Goal: Information Seeking & Learning: Learn about a topic

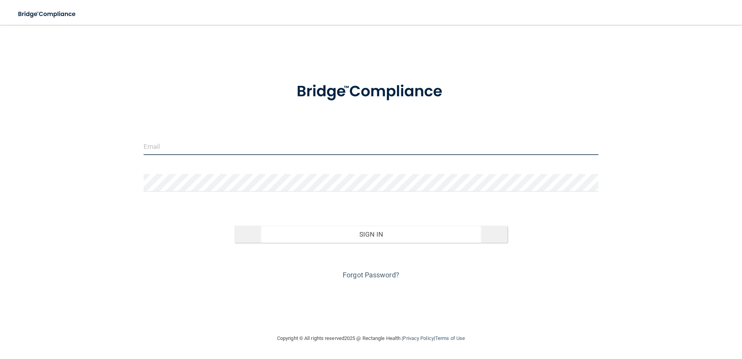
type input "[EMAIL_ADDRESS][DOMAIN_NAME]"
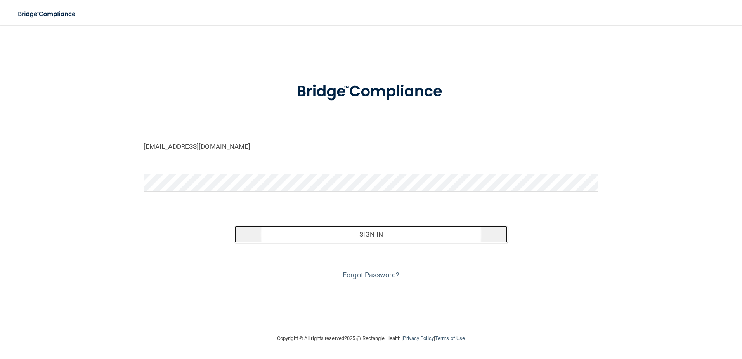
click at [366, 235] on button "Sign In" at bounding box center [370, 234] width 273 height 17
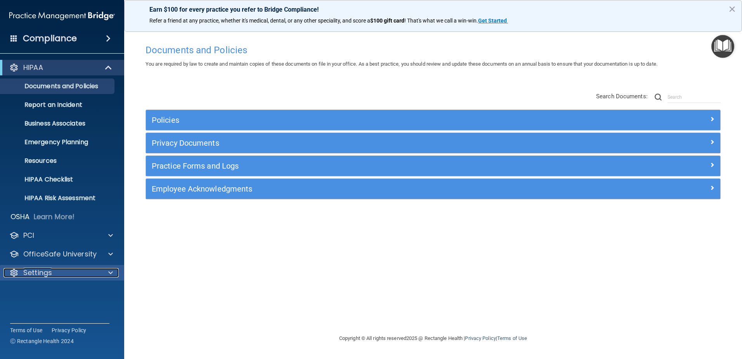
click at [115, 274] on div at bounding box center [109, 272] width 19 height 9
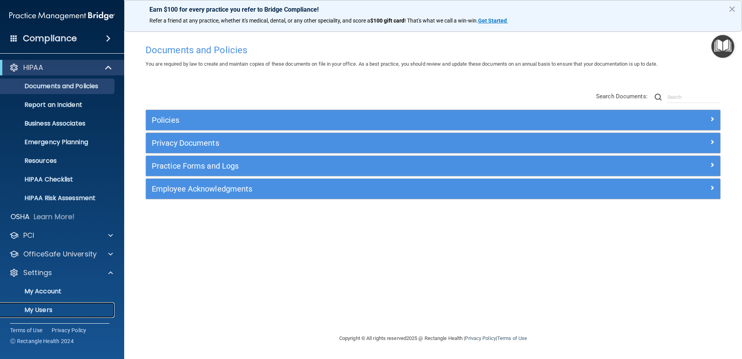
click at [38, 309] on p "My Users" at bounding box center [58, 310] width 106 height 8
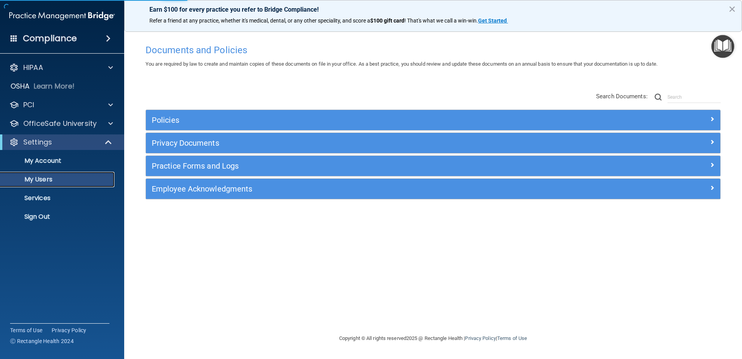
select select "20"
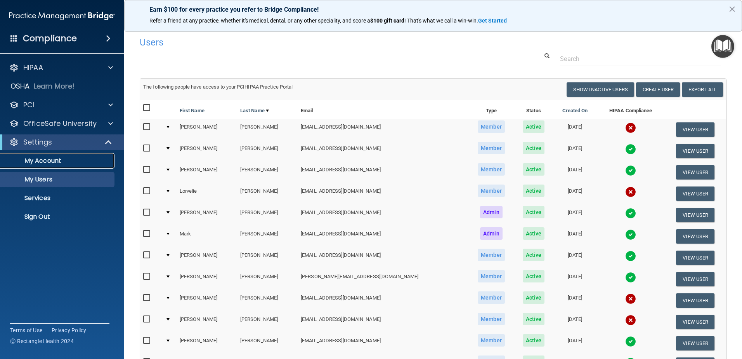
click at [56, 165] on link "My Account" at bounding box center [53, 161] width 122 height 16
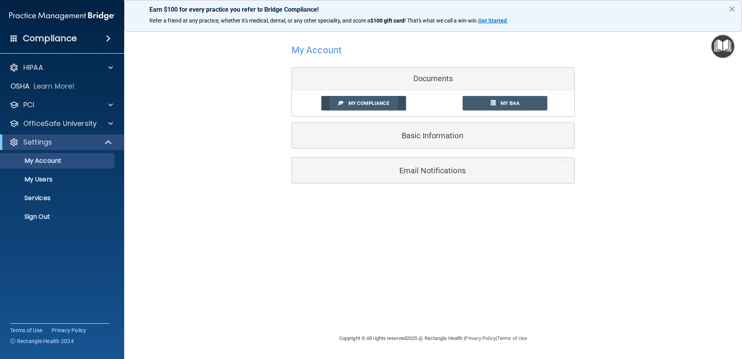
click at [332, 104] on link "My Compliance" at bounding box center [363, 103] width 85 height 14
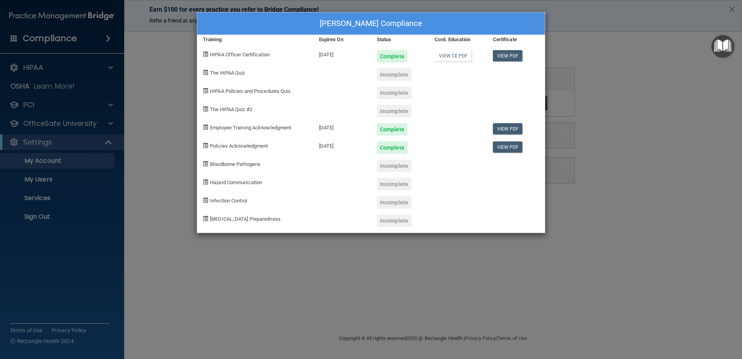
click at [204, 73] on span at bounding box center [205, 72] width 5 height 5
drag, startPoint x: 204, startPoint y: 73, endPoint x: 230, endPoint y: 73, distance: 26.0
click at [230, 73] on span "The HIPAA Quiz" at bounding box center [227, 73] width 35 height 6
click at [586, 52] on div "Sarah Pamer's Compliance Training Expires On Status Cont. Education Certificate…" at bounding box center [371, 179] width 742 height 359
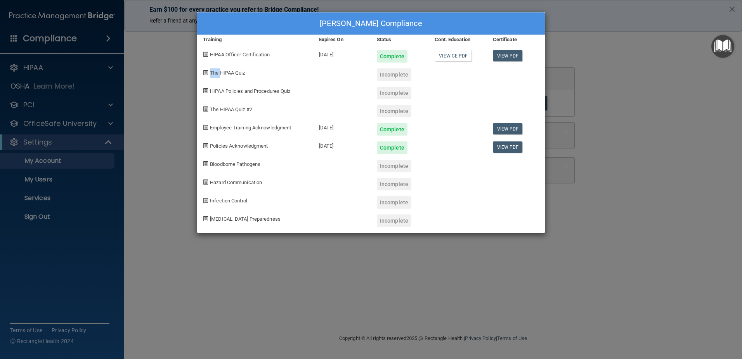
click at [586, 52] on div "Sarah Pamer's Compliance Training Expires On Status Cont. Education Certificate…" at bounding box center [371, 179] width 742 height 359
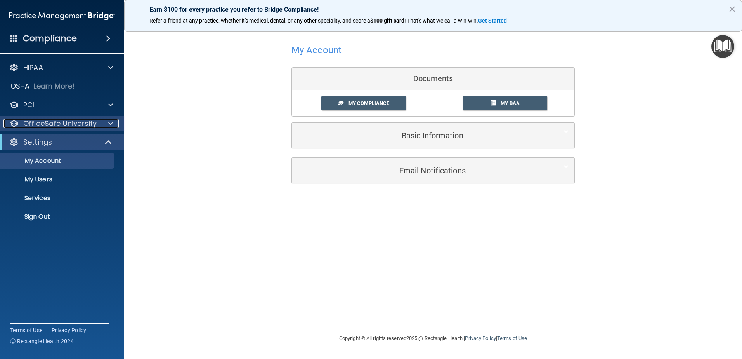
click at [105, 125] on div at bounding box center [109, 123] width 19 height 9
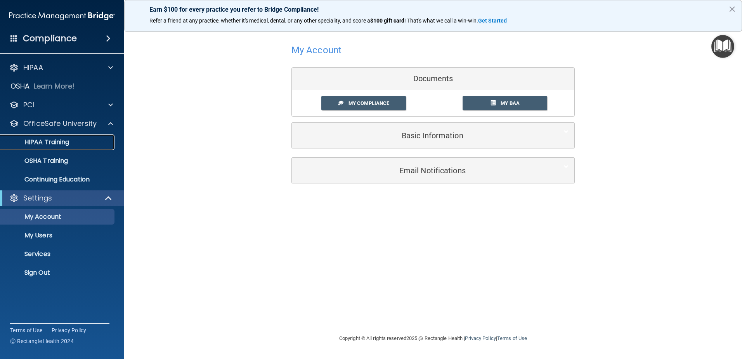
click at [52, 145] on p "HIPAA Training" at bounding box center [37, 142] width 64 height 8
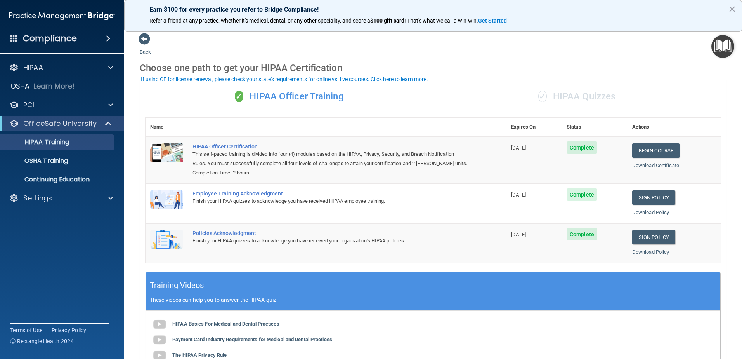
click at [565, 101] on div "✓ HIPAA Quizzes" at bounding box center [577, 96] width 288 height 23
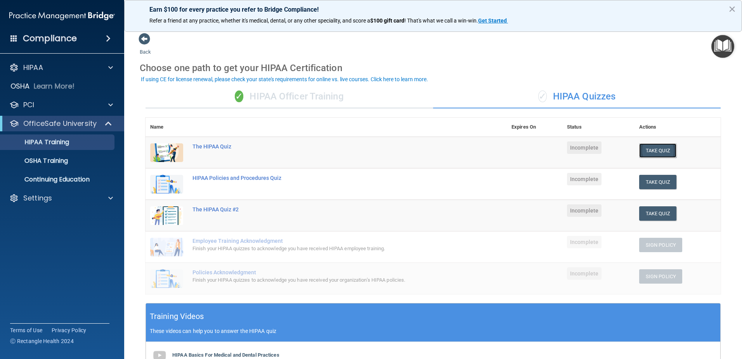
click at [659, 148] on button "Take Quiz" at bounding box center [657, 150] width 37 height 14
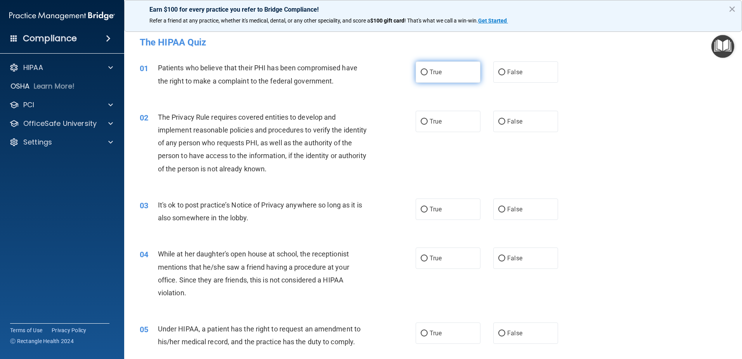
click at [421, 72] on input "True" at bounding box center [424, 72] width 7 height 6
radio input "true"
click at [422, 119] on input "True" at bounding box center [424, 122] width 7 height 6
radio input "true"
click at [421, 210] on input "True" at bounding box center [424, 210] width 7 height 6
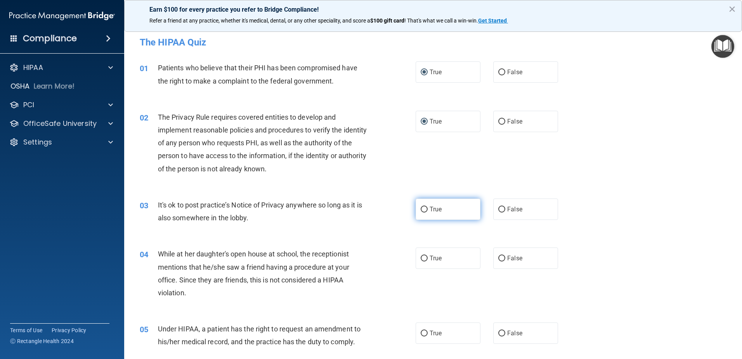
radio input "true"
click at [421, 210] on input "True" at bounding box center [424, 210] width 7 height 6
click at [498, 256] on input "False" at bounding box center [501, 258] width 7 height 6
radio input "true"
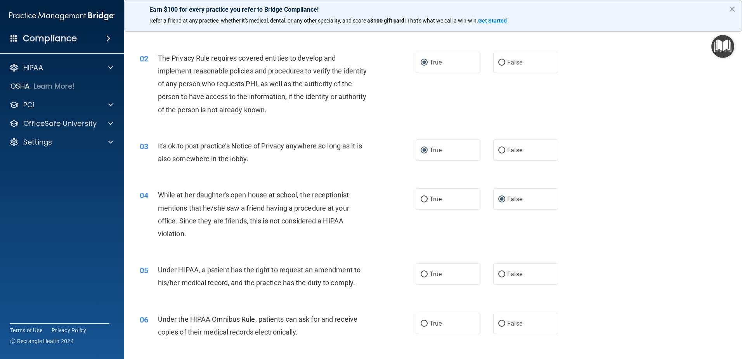
scroll to position [78, 0]
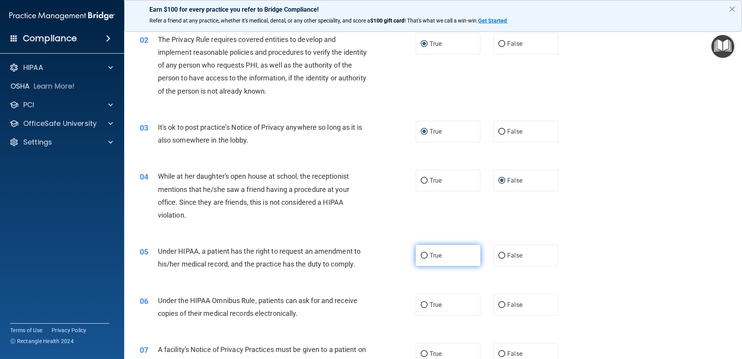
click at [421, 255] on input "True" at bounding box center [424, 256] width 7 height 6
radio input "true"
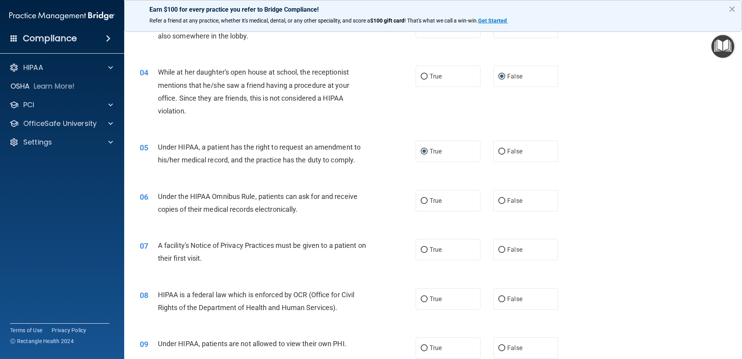
scroll to position [233, 0]
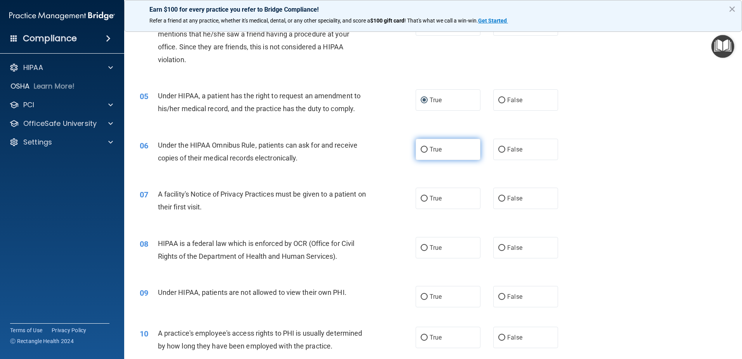
click at [421, 149] on input "True" at bounding box center [424, 150] width 7 height 6
radio input "true"
click at [421, 199] on input "True" at bounding box center [424, 199] width 7 height 6
radio input "true"
click at [423, 246] on input "True" at bounding box center [424, 248] width 7 height 6
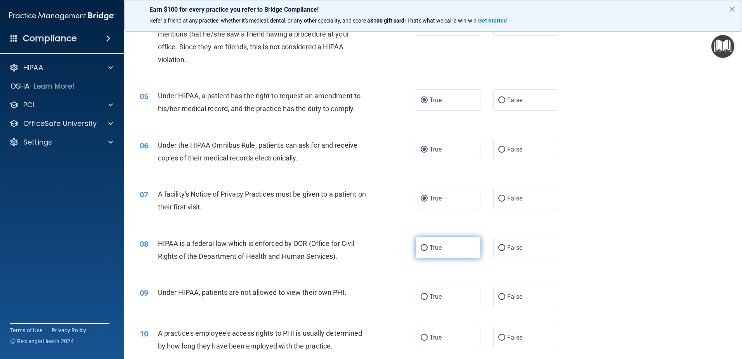
radio input "true"
click at [499, 295] on input "False" at bounding box center [501, 297] width 7 height 6
radio input "true"
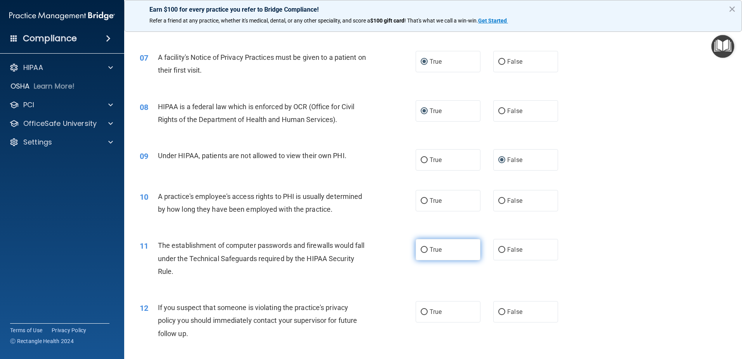
scroll to position [388, 0]
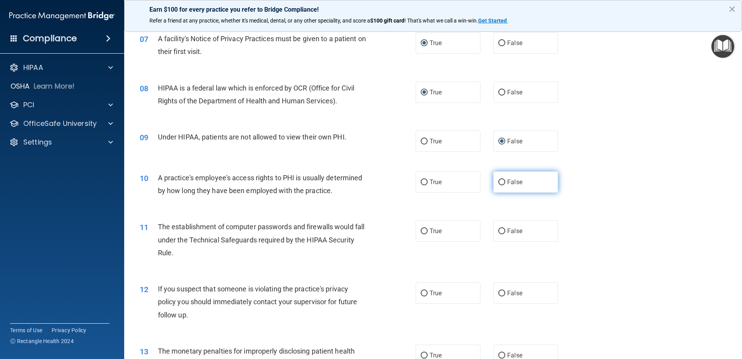
click at [498, 181] on input "False" at bounding box center [501, 182] width 7 height 6
radio input "true"
click at [498, 181] on input "False" at bounding box center [501, 182] width 7 height 6
click at [422, 227] on label "True" at bounding box center [448, 230] width 65 height 21
click at [422, 228] on input "True" at bounding box center [424, 231] width 7 height 6
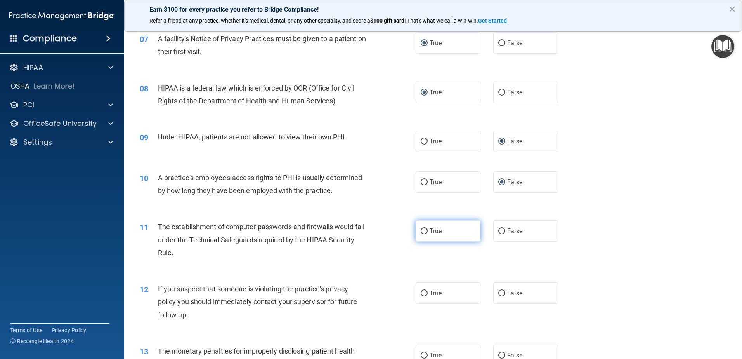
radio input "true"
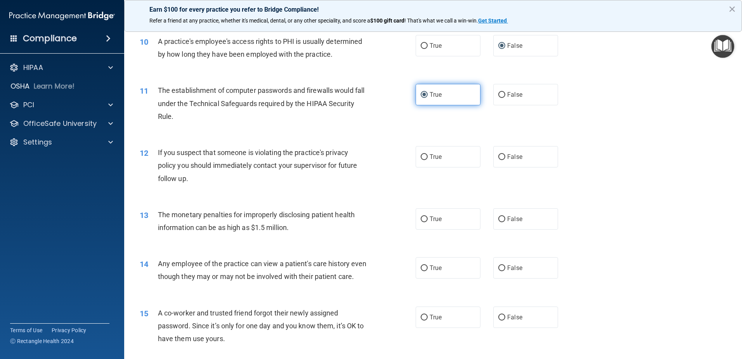
scroll to position [543, 0]
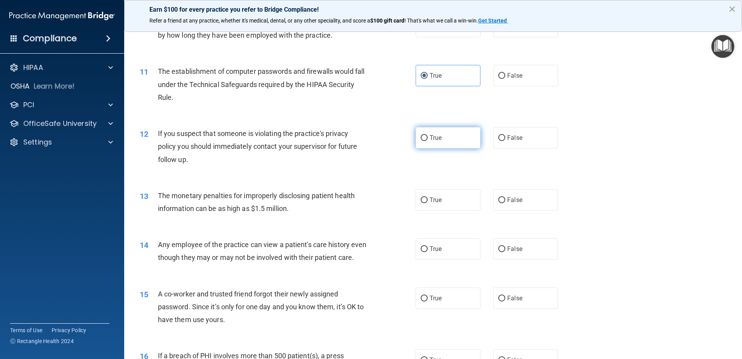
click at [422, 138] on input "True" at bounding box center [424, 138] width 7 height 6
radio input "true"
click at [421, 200] on input "True" at bounding box center [424, 200] width 7 height 6
radio input "true"
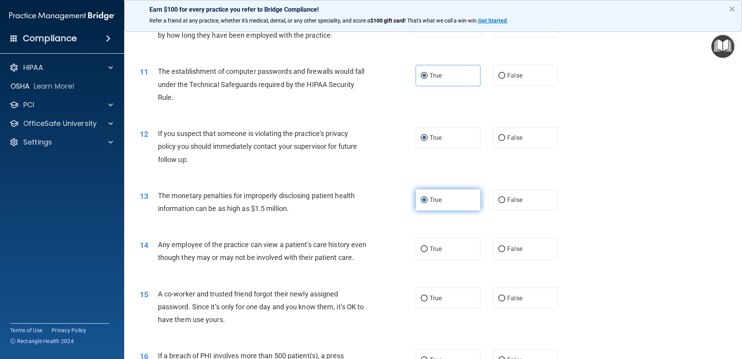
click at [421, 200] on input "True" at bounding box center [424, 200] width 7 height 6
click at [494, 248] on label "False" at bounding box center [525, 248] width 65 height 21
click at [498, 248] on input "False" at bounding box center [501, 249] width 7 height 6
radio input "true"
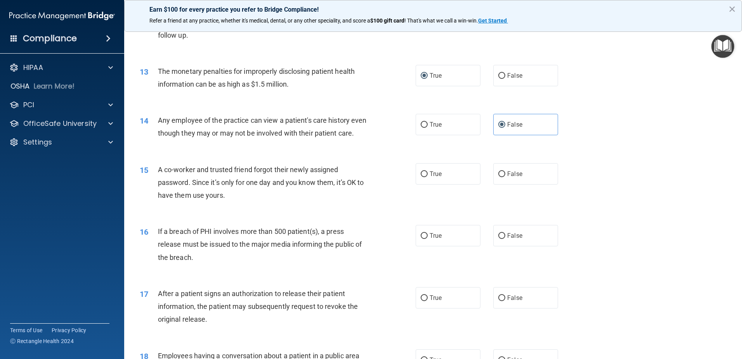
scroll to position [699, 0]
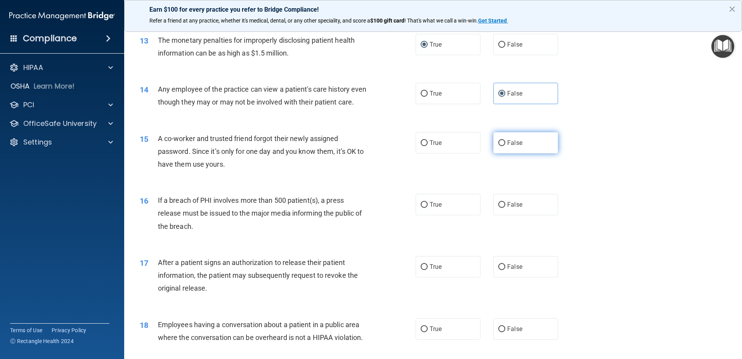
click at [499, 146] on input "False" at bounding box center [501, 143] width 7 height 6
radio input "true"
click at [421, 208] on input "True" at bounding box center [424, 205] width 7 height 6
radio input "true"
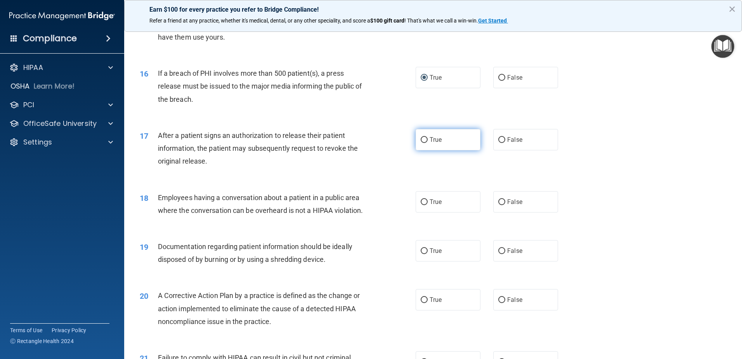
scroll to position [854, 0]
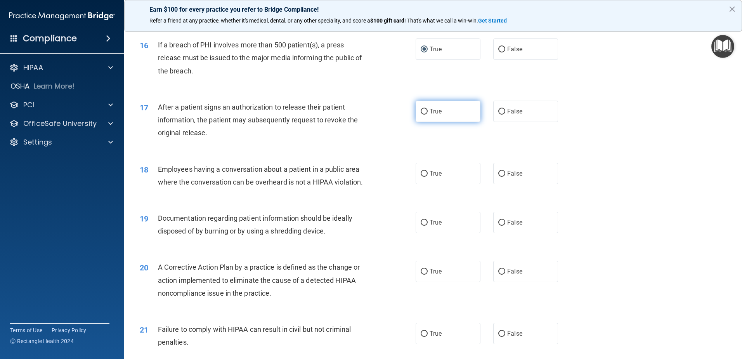
click at [421, 115] on input "True" at bounding box center [424, 112] width 7 height 6
radio input "true"
click at [498, 177] on input "False" at bounding box center [501, 174] width 7 height 6
radio input "true"
click at [498, 177] on input "False" at bounding box center [501, 174] width 7 height 6
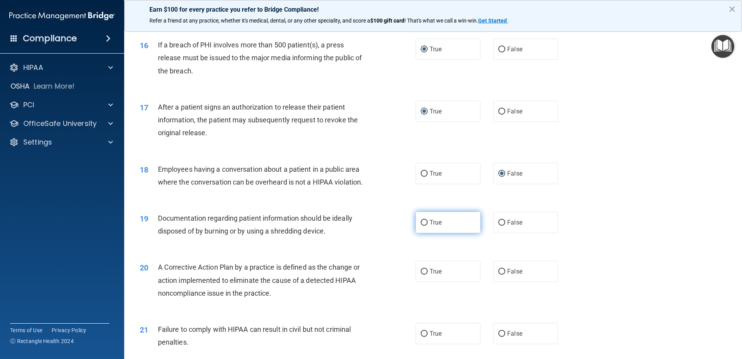
click at [421, 226] on input "True" at bounding box center [424, 223] width 7 height 6
radio input "true"
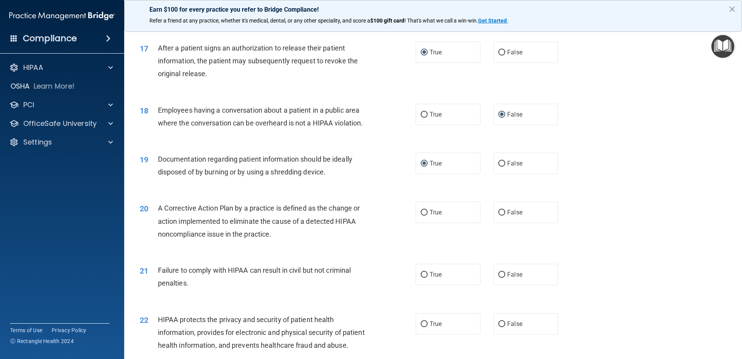
scroll to position [932, 0]
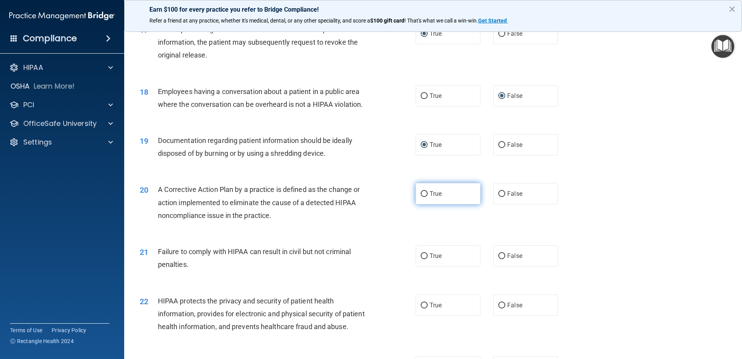
click at [421, 197] on input "True" at bounding box center [424, 194] width 7 height 6
radio input "true"
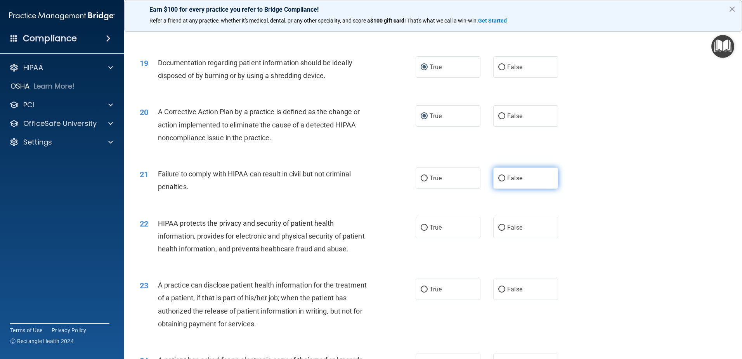
click at [498, 181] on input "False" at bounding box center [501, 178] width 7 height 6
radio input "true"
click at [498, 181] on input "False" at bounding box center [501, 178] width 7 height 6
click at [421, 231] on input "True" at bounding box center [424, 228] width 7 height 6
radio input "true"
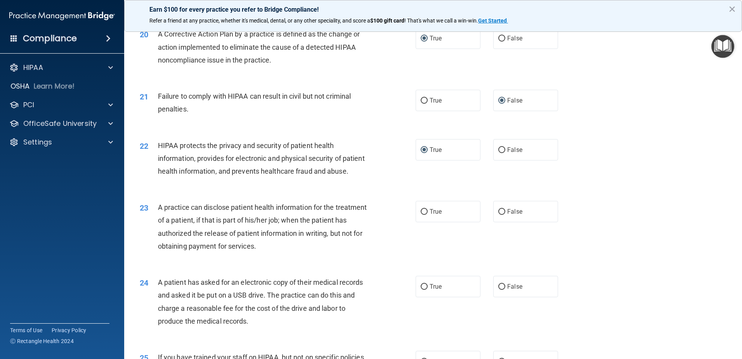
scroll to position [1165, 0]
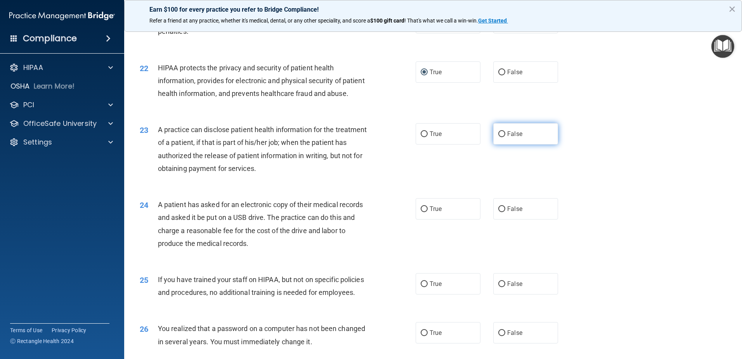
click at [498, 137] on input "False" at bounding box center [501, 134] width 7 height 6
radio input "true"
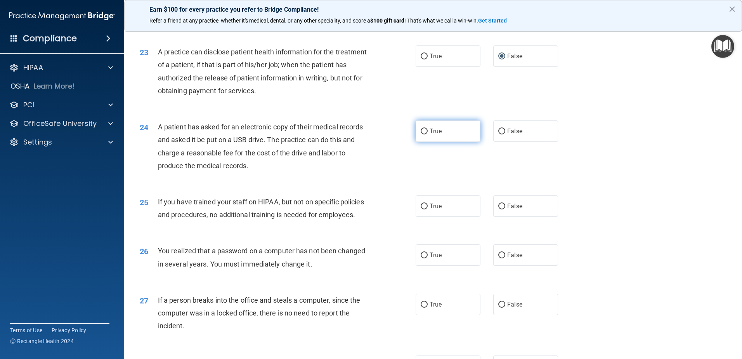
click at [421, 134] on input "True" at bounding box center [424, 131] width 7 height 6
radio input "true"
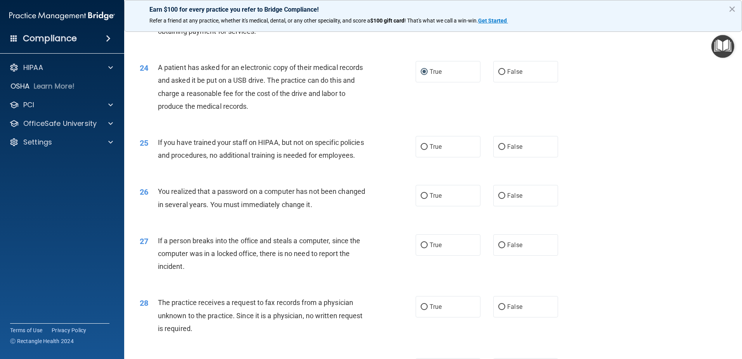
scroll to position [1320, 0]
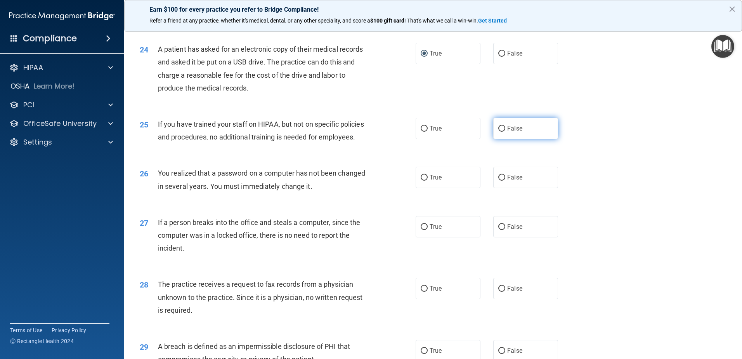
click at [494, 139] on label "False" at bounding box center [525, 128] width 65 height 21
click at [498, 132] on input "False" at bounding box center [501, 129] width 7 height 6
radio input "true"
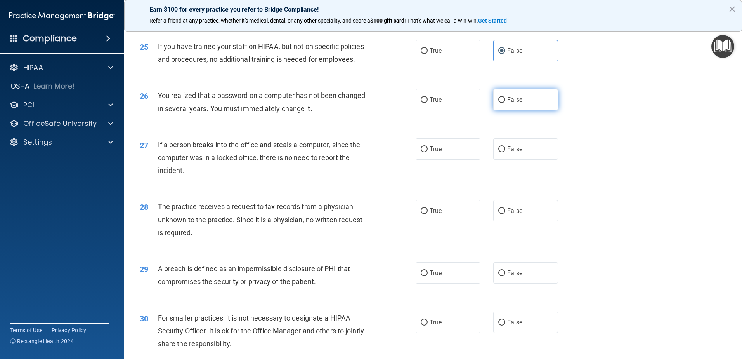
click at [498, 103] on input "False" at bounding box center [501, 100] width 7 height 6
radio input "true"
click at [499, 152] on input "False" at bounding box center [501, 149] width 7 height 6
radio input "true"
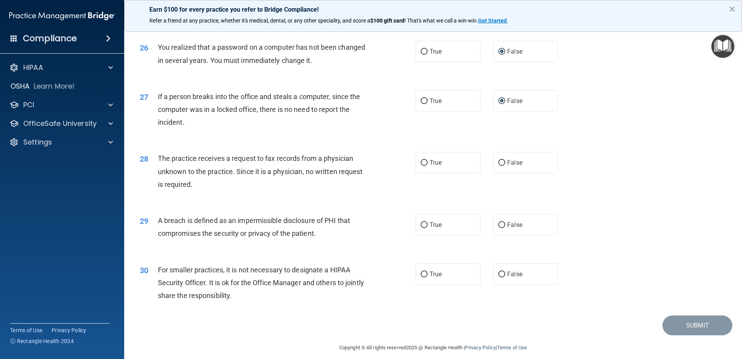
scroll to position [1475, 0]
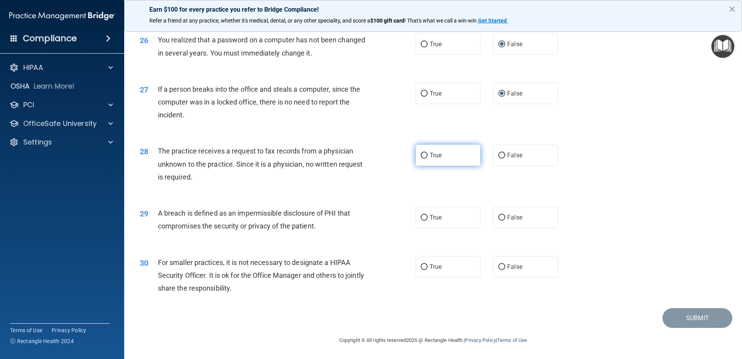
click at [421, 158] on input "True" at bounding box center [424, 156] width 7 height 6
radio input "true"
click at [422, 220] on input "True" at bounding box center [424, 218] width 7 height 6
radio input "true"
click at [422, 220] on input "True" at bounding box center [424, 218] width 7 height 6
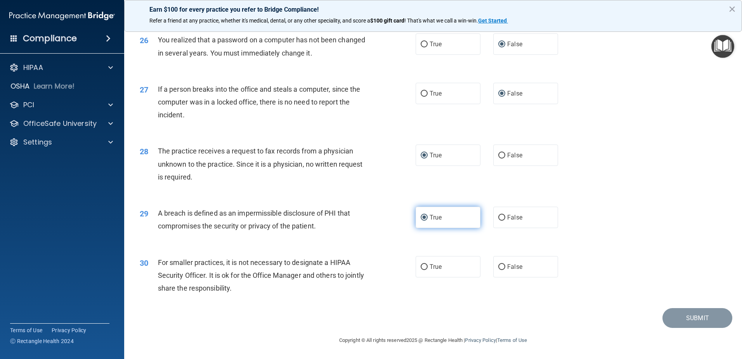
scroll to position [1491, 0]
click at [498, 264] on input "False" at bounding box center [501, 267] width 7 height 6
radio input "true"
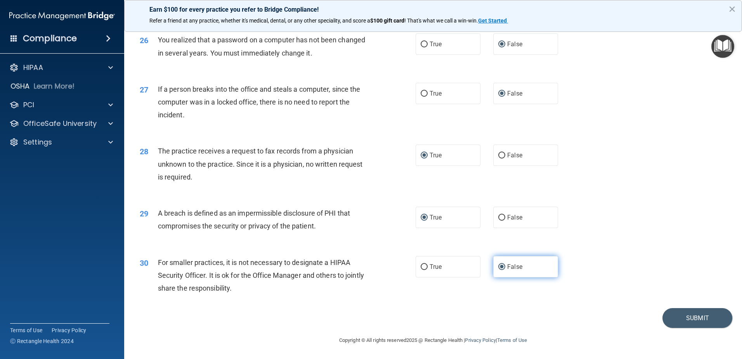
click at [498, 264] on input "False" at bounding box center [501, 267] width 7 height 6
click at [693, 317] on button "Submit" at bounding box center [698, 318] width 70 height 20
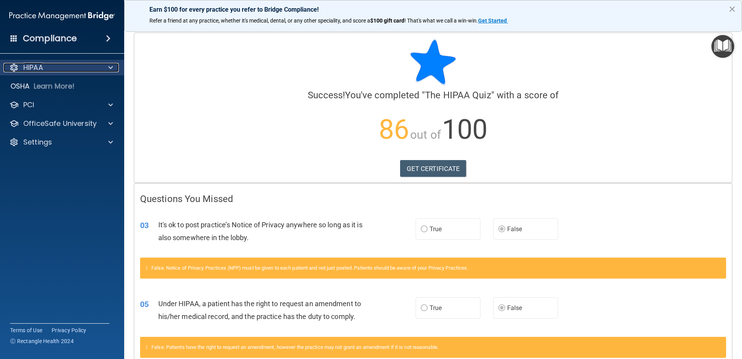
click at [111, 68] on span at bounding box center [110, 67] width 5 height 9
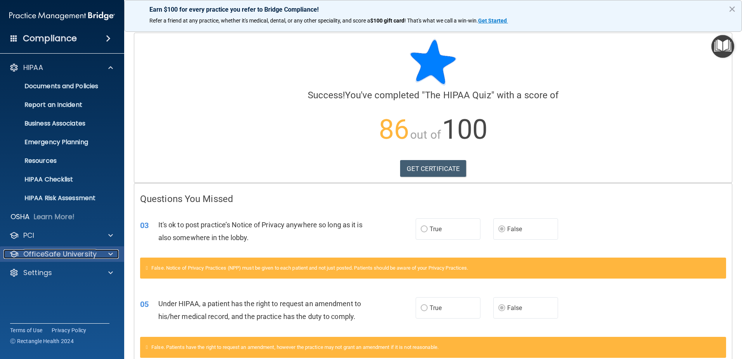
click at [105, 253] on div at bounding box center [109, 253] width 19 height 9
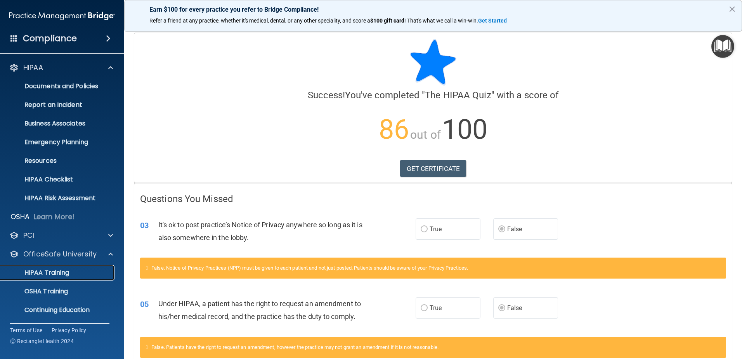
click at [81, 272] on div "HIPAA Training" at bounding box center [58, 273] width 106 height 8
click at [81, 272] on ul "HIPAA Training OSHA Training Continuing Education" at bounding box center [62, 290] width 141 height 56
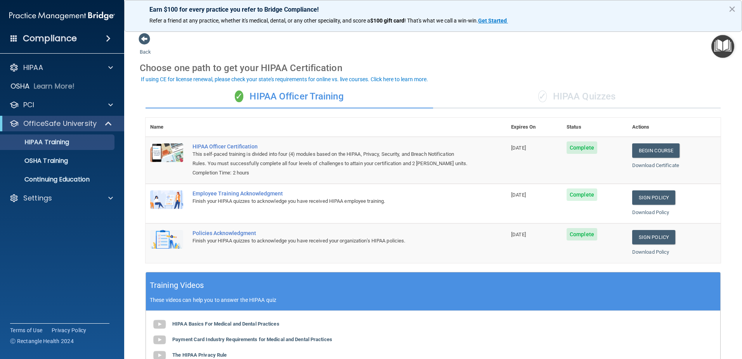
click at [546, 98] on div "✓ HIPAA Quizzes" at bounding box center [577, 96] width 288 height 23
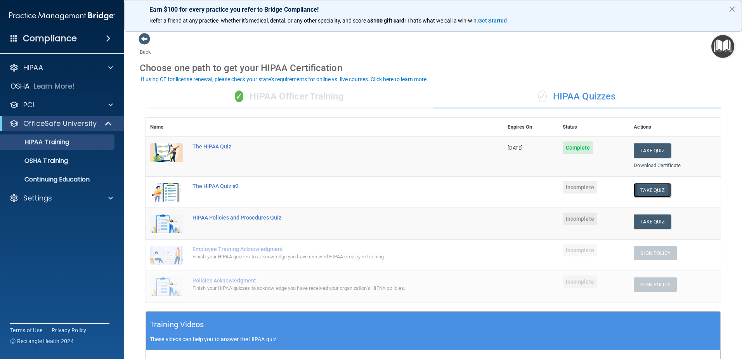
click at [639, 190] on button "Take Quiz" at bounding box center [652, 190] width 37 height 14
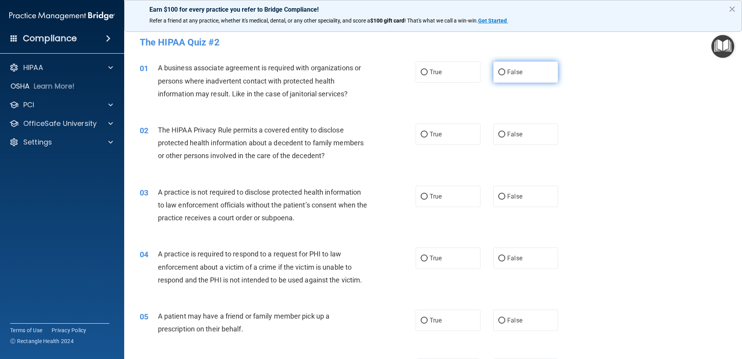
click at [498, 73] on input "False" at bounding box center [501, 72] width 7 height 6
radio input "true"
click at [498, 134] on input "False" at bounding box center [501, 135] width 7 height 6
radio input "true"
click at [498, 194] on input "False" at bounding box center [501, 197] width 7 height 6
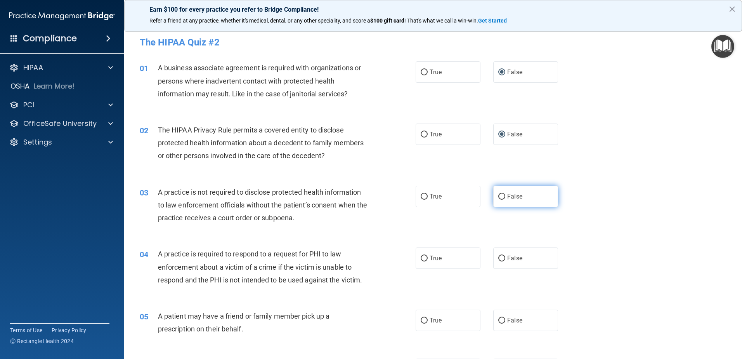
radio input "true"
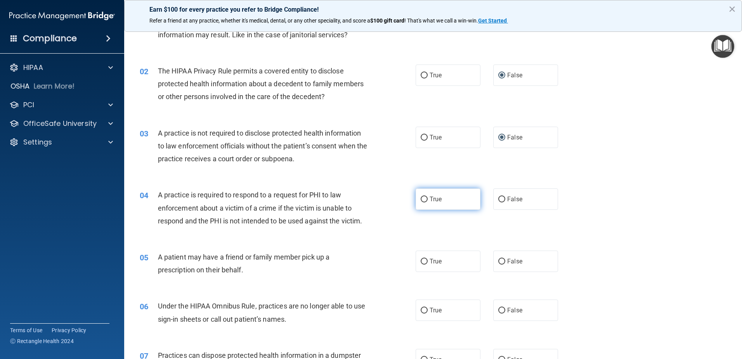
scroll to position [78, 0]
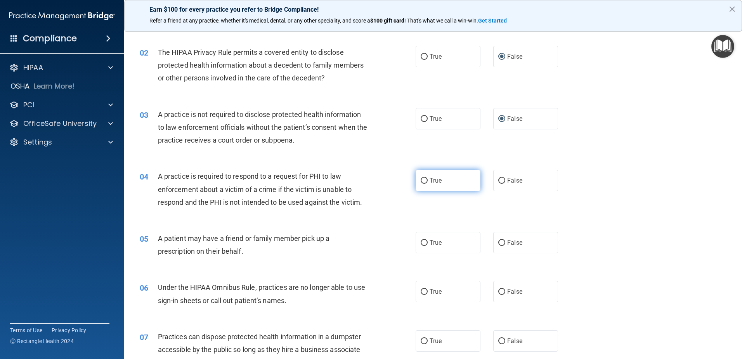
click at [423, 178] on input "True" at bounding box center [424, 181] width 7 height 6
radio input "true"
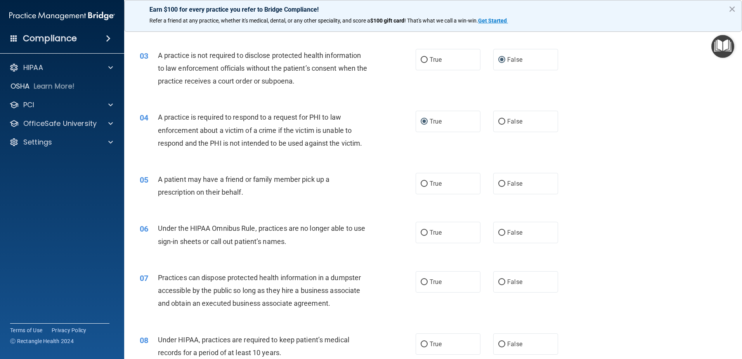
scroll to position [155, 0]
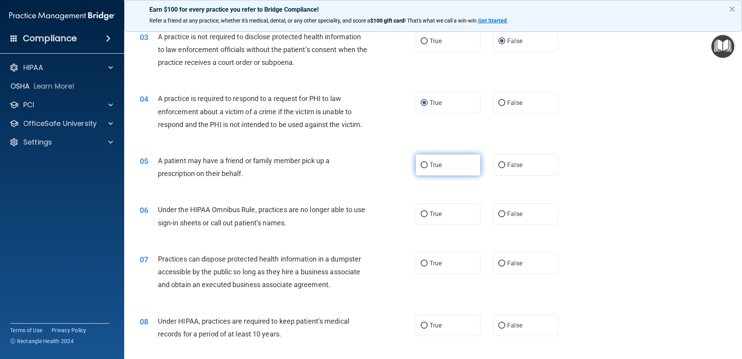
click at [423, 165] on input "True" at bounding box center [424, 165] width 7 height 6
radio input "true"
click at [423, 165] on input "True" at bounding box center [424, 165] width 7 height 6
click at [500, 213] on input "False" at bounding box center [501, 214] width 7 height 6
radio input "true"
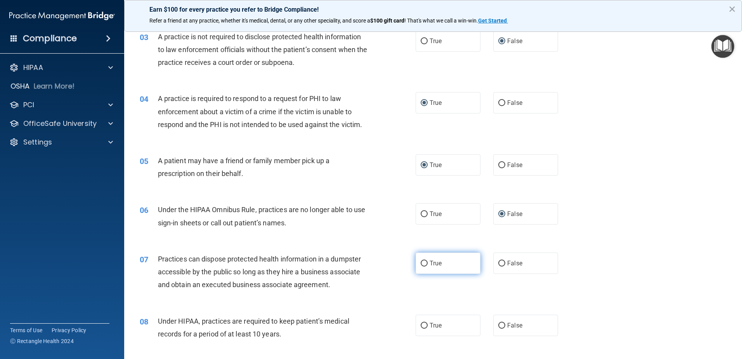
scroll to position [233, 0]
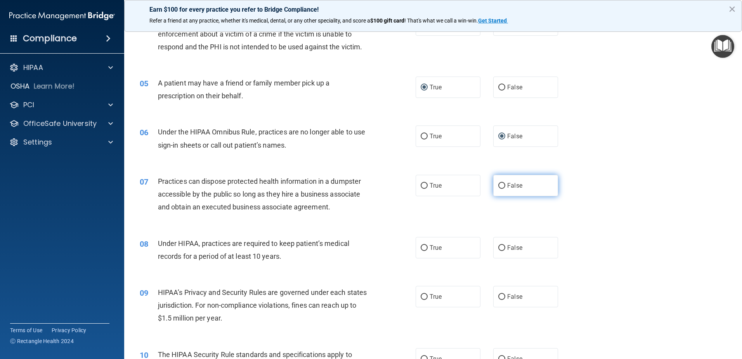
click at [498, 187] on input "False" at bounding box center [501, 186] width 7 height 6
radio input "true"
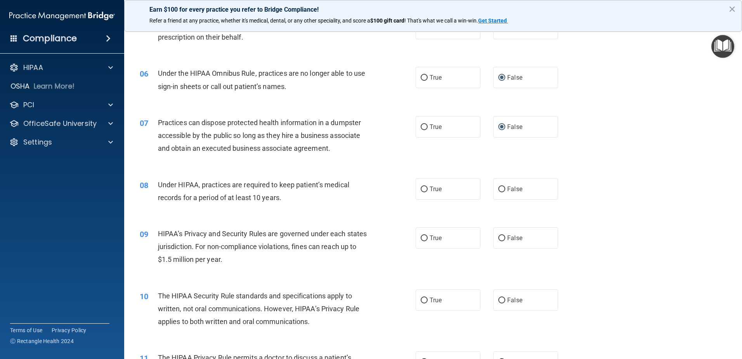
scroll to position [311, 0]
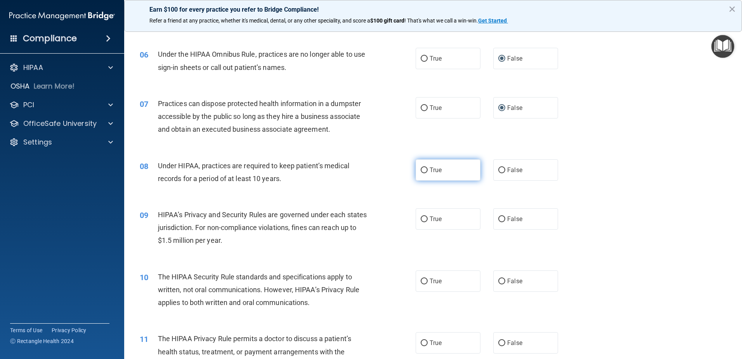
click at [421, 168] on input "True" at bounding box center [424, 170] width 7 height 6
radio input "true"
click at [421, 217] on input "True" at bounding box center [424, 219] width 7 height 6
radio input "true"
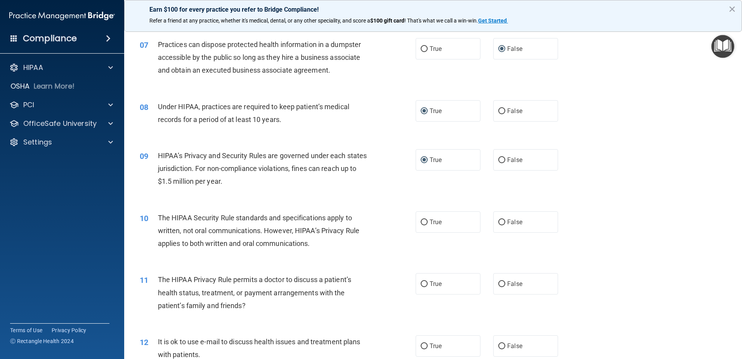
scroll to position [388, 0]
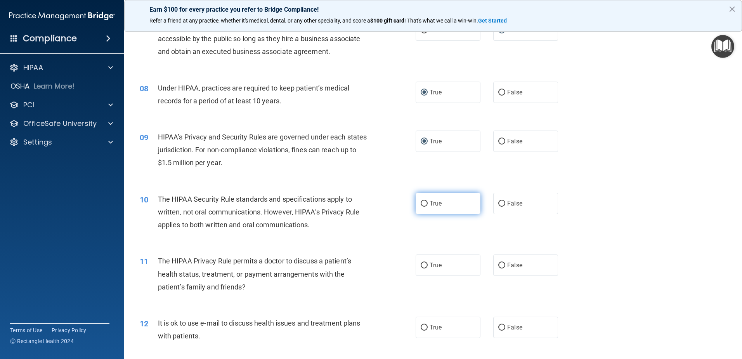
click at [423, 202] on input "True" at bounding box center [424, 204] width 7 height 6
radio input "true"
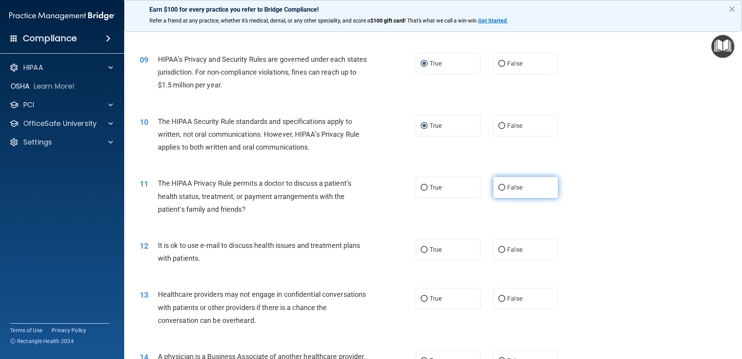
click at [500, 188] on input "False" at bounding box center [501, 188] width 7 height 6
radio input "true"
click at [500, 188] on input "False" at bounding box center [501, 188] width 7 height 6
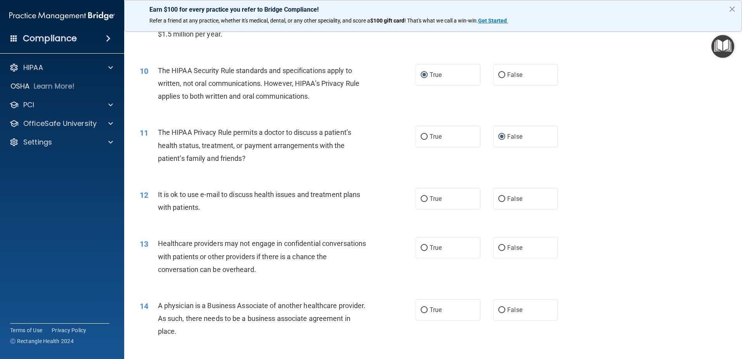
scroll to position [543, 0]
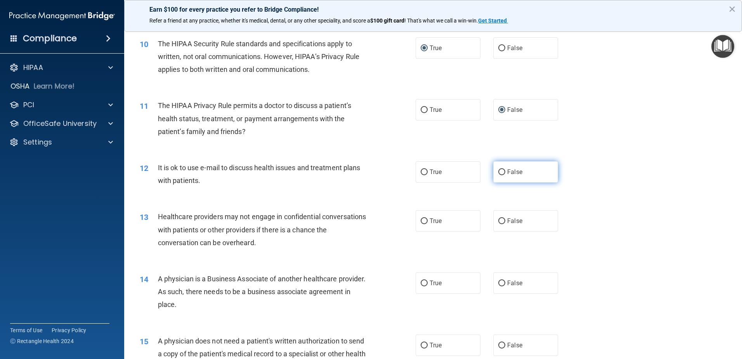
click at [499, 172] on input "False" at bounding box center [501, 172] width 7 height 6
radio input "true"
click at [421, 220] on input "True" at bounding box center [424, 221] width 7 height 6
radio input "true"
click at [421, 220] on input "True" at bounding box center [424, 221] width 7 height 6
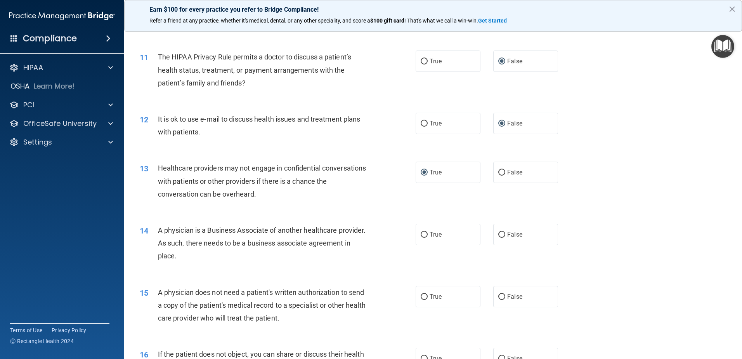
scroll to position [621, 0]
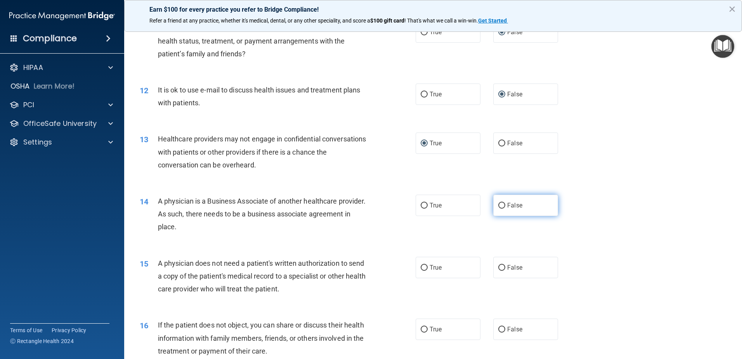
click at [498, 205] on input "False" at bounding box center [501, 206] width 7 height 6
radio input "true"
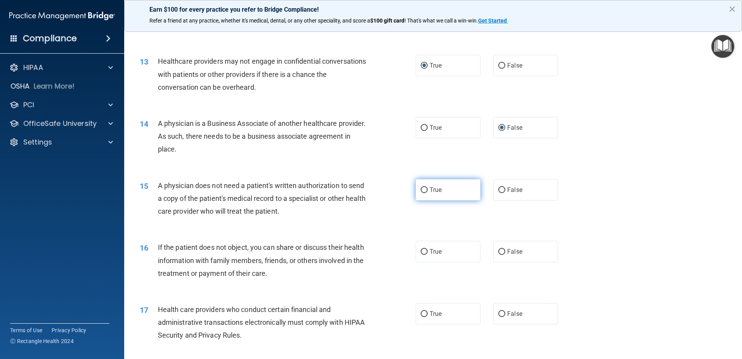
click at [421, 189] on input "True" at bounding box center [424, 190] width 7 height 6
radio input "true"
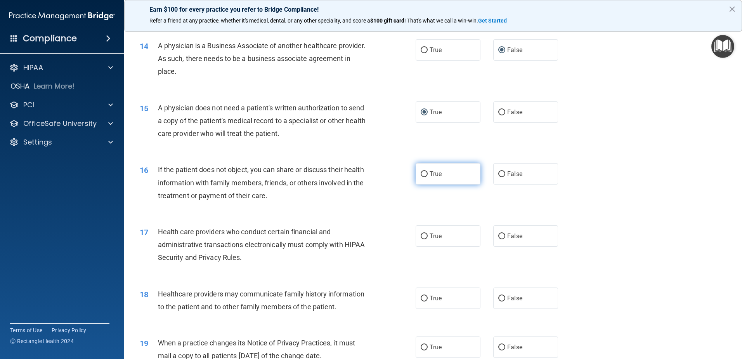
click at [421, 172] on input "True" at bounding box center [424, 174] width 7 height 6
radio input "true"
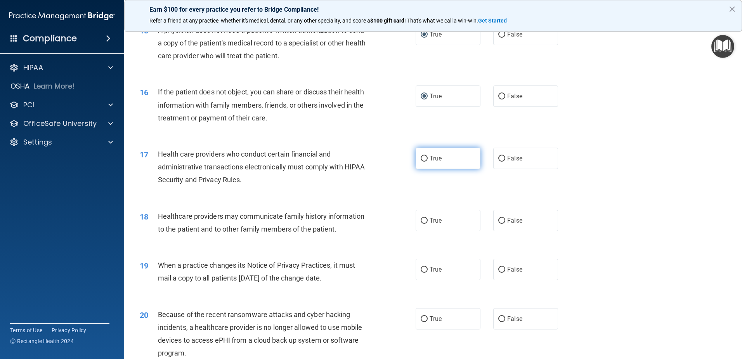
click at [421, 158] on input "True" at bounding box center [424, 159] width 7 height 6
radio input "true"
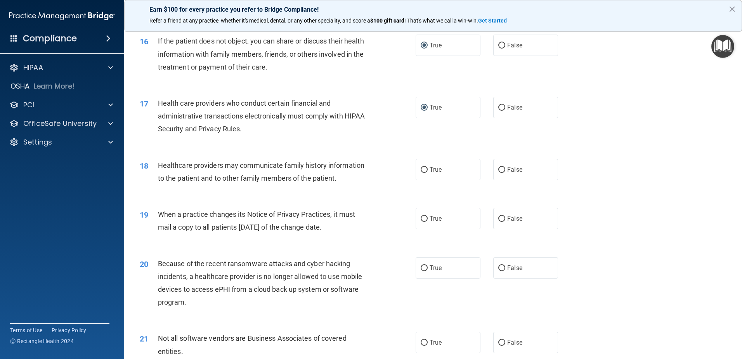
scroll to position [932, 0]
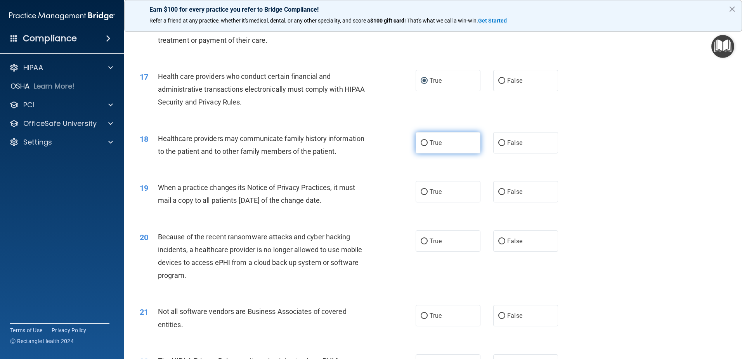
click at [421, 142] on input "True" at bounding box center [424, 143] width 7 height 6
radio input "true"
click at [421, 142] on input "True" at bounding box center [424, 143] width 7 height 6
click at [421, 190] on input "True" at bounding box center [424, 192] width 7 height 6
radio input "true"
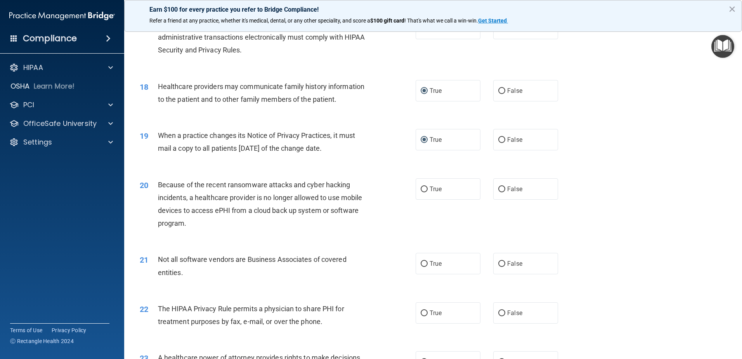
scroll to position [1009, 0]
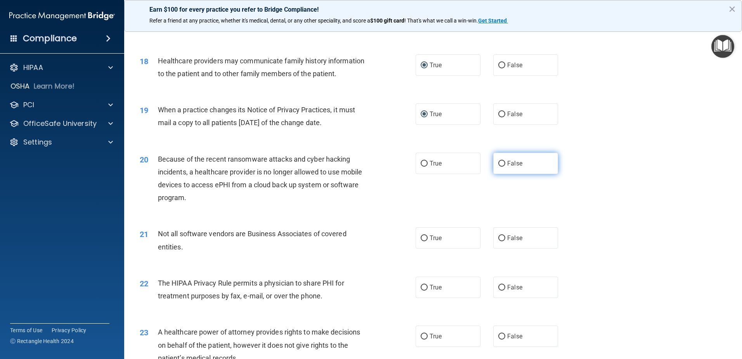
click at [498, 164] on input "False" at bounding box center [501, 164] width 7 height 6
radio input "true"
click at [421, 237] on input "True" at bounding box center [424, 238] width 7 height 6
radio input "true"
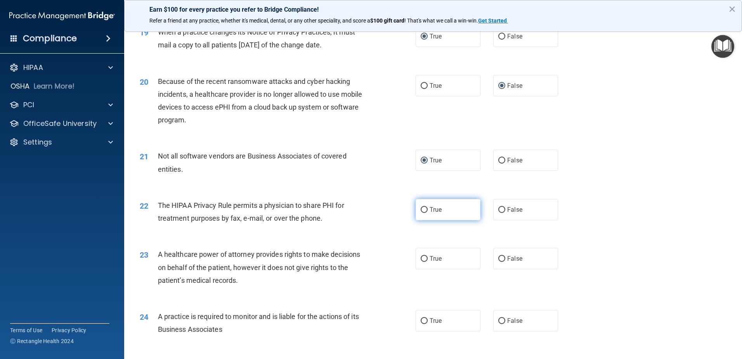
scroll to position [1165, 0]
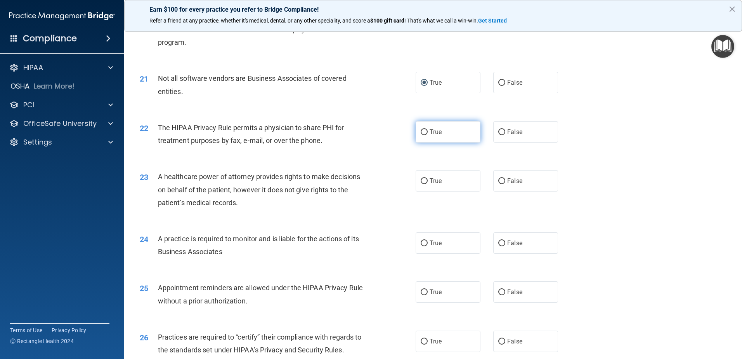
click at [421, 133] on input "True" at bounding box center [424, 132] width 7 height 6
radio input "true"
click at [421, 133] on input "True" at bounding box center [424, 132] width 7 height 6
click at [421, 181] on input "True" at bounding box center [424, 181] width 7 height 6
radio input "true"
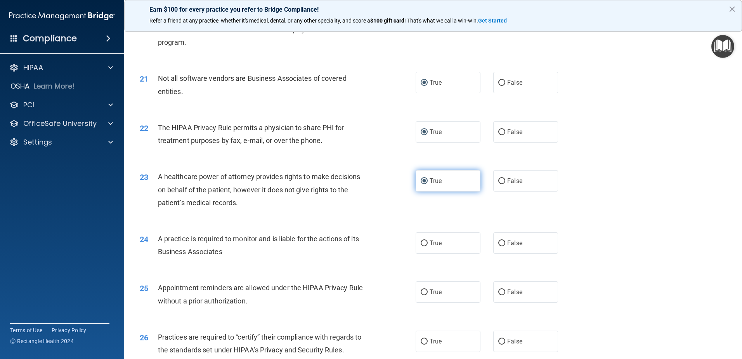
click at [421, 181] on input "True" at bounding box center [424, 181] width 7 height 6
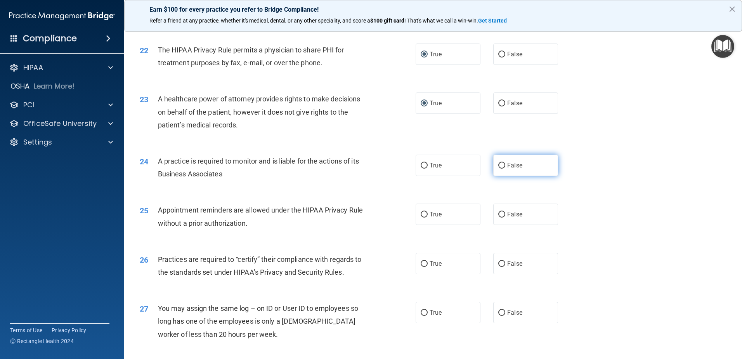
click at [498, 165] on input "False" at bounding box center [501, 166] width 7 height 6
radio input "true"
click at [498, 165] on input "False" at bounding box center [501, 166] width 7 height 6
click at [421, 214] on input "True" at bounding box center [424, 215] width 7 height 6
radio input "true"
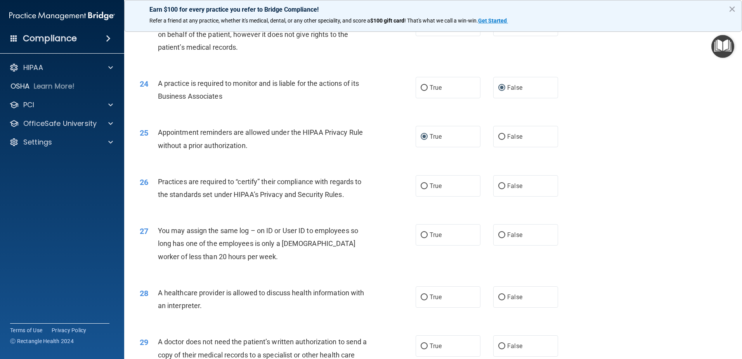
scroll to position [1398, 0]
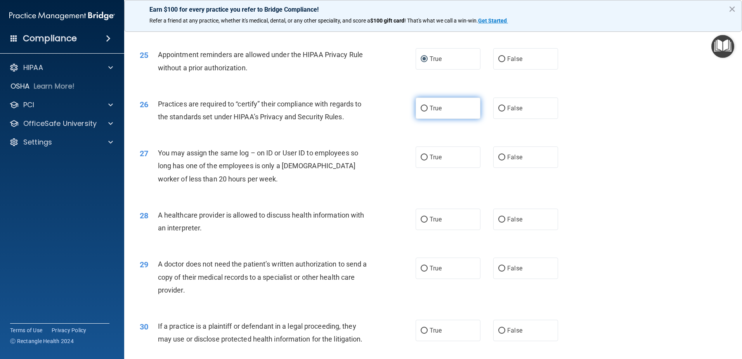
click at [421, 107] on input "True" at bounding box center [424, 109] width 7 height 6
radio input "true"
click at [498, 155] on input "False" at bounding box center [501, 158] width 7 height 6
radio input "true"
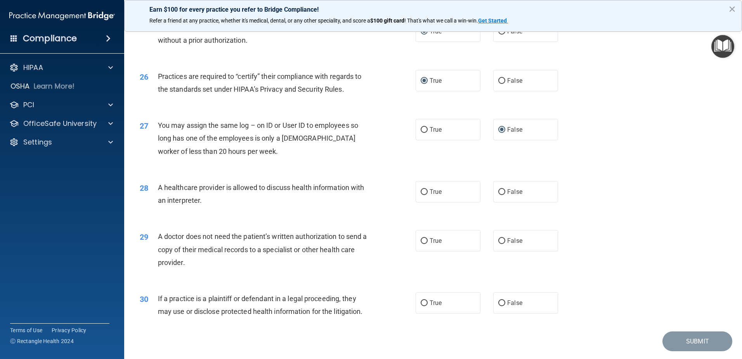
scroll to position [1448, 0]
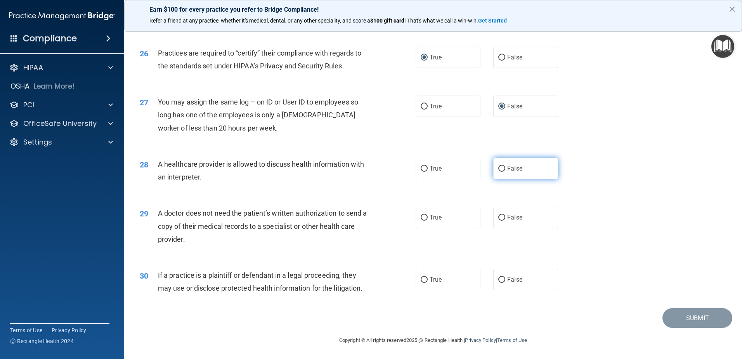
click at [498, 166] on input "False" at bounding box center [501, 169] width 7 height 6
radio input "true"
click at [498, 166] on input "False" at bounding box center [501, 169] width 7 height 6
click at [421, 216] on input "True" at bounding box center [424, 218] width 7 height 6
radio input "true"
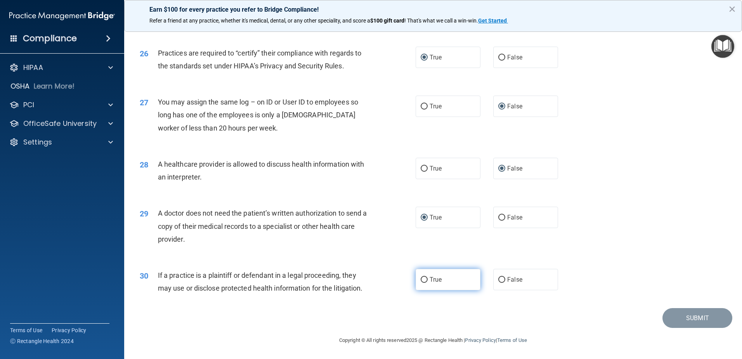
click at [422, 275] on label "True" at bounding box center [448, 279] width 65 height 21
click at [422, 277] on input "True" at bounding box center [424, 280] width 7 height 6
radio input "true"
click at [422, 275] on label "True" at bounding box center [448, 279] width 65 height 21
click at [422, 277] on input "True" at bounding box center [424, 280] width 7 height 6
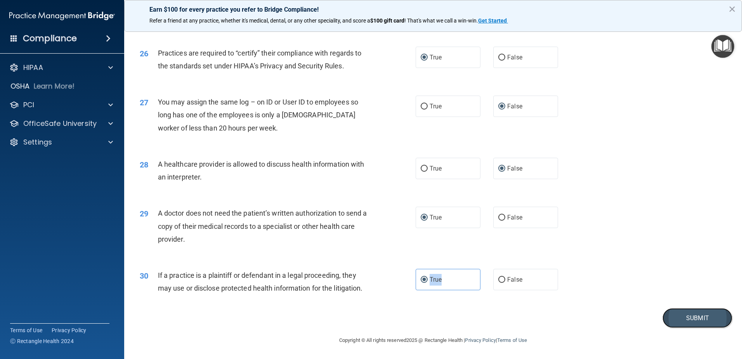
click at [688, 315] on button "Submit" at bounding box center [698, 318] width 70 height 20
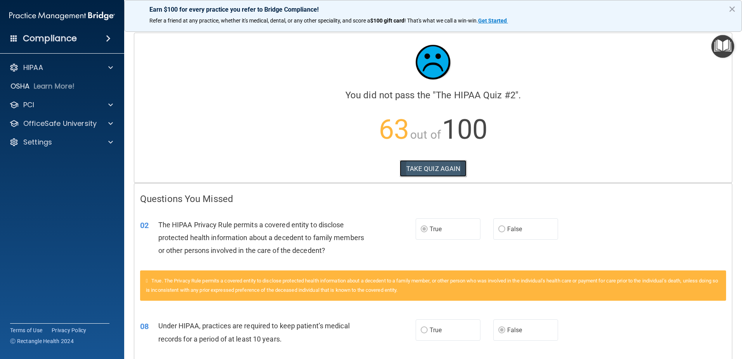
click at [427, 173] on button "TAKE QUIZ AGAIN" at bounding box center [433, 168] width 67 height 17
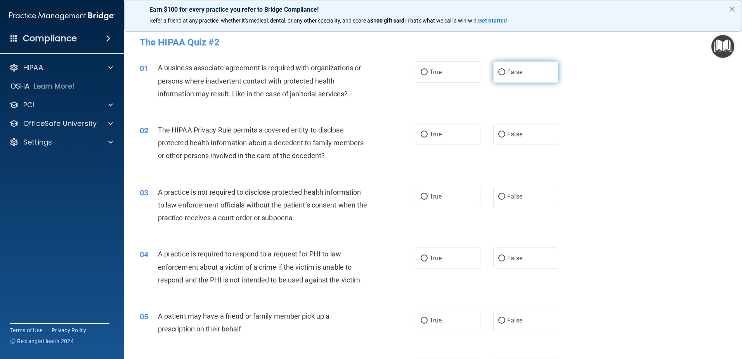
click at [498, 73] on input "False" at bounding box center [501, 72] width 7 height 6
radio input "true"
click at [498, 73] on input "False" at bounding box center [501, 72] width 7 height 6
click at [421, 135] on input "True" at bounding box center [424, 135] width 7 height 6
radio input "true"
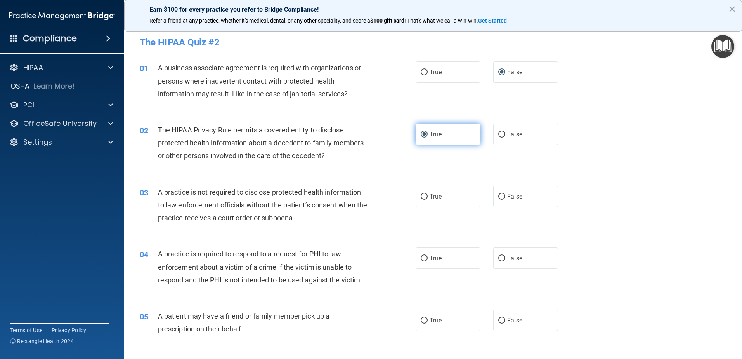
click at [421, 135] on input "True" at bounding box center [424, 135] width 7 height 6
click at [498, 196] on input "False" at bounding box center [501, 197] width 7 height 6
radio input "true"
click at [498, 196] on input "False" at bounding box center [501, 197] width 7 height 6
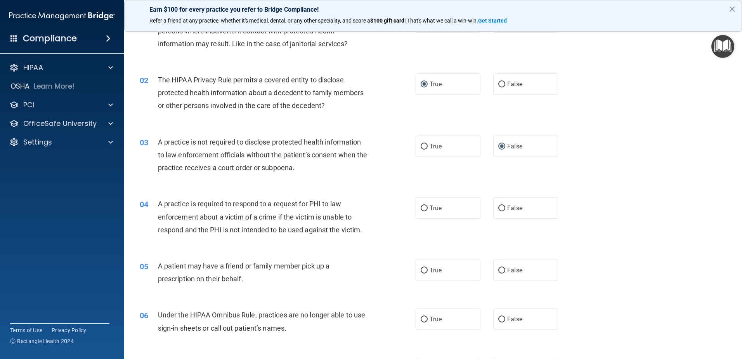
scroll to position [78, 0]
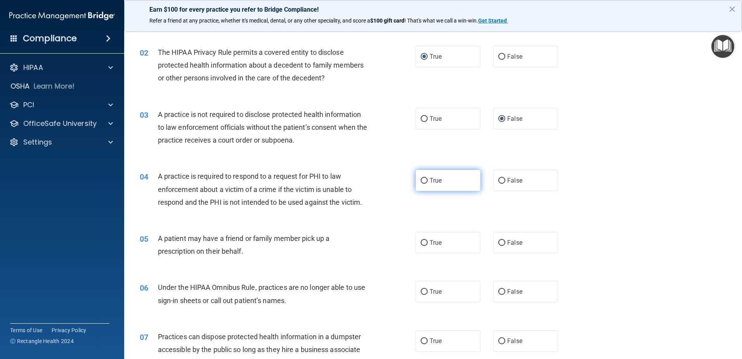
click at [421, 179] on input "True" at bounding box center [424, 181] width 7 height 6
radio input "true"
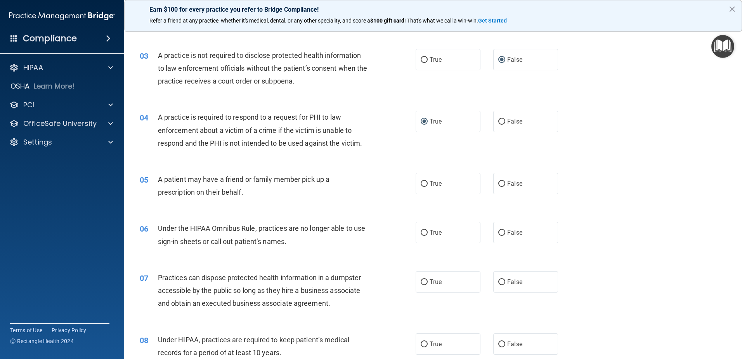
scroll to position [155, 0]
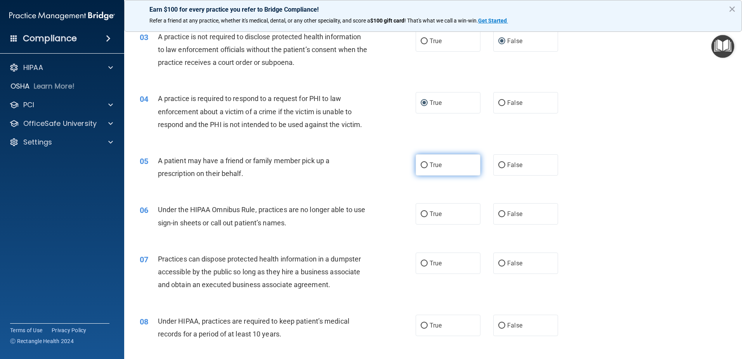
click at [421, 165] on input "True" at bounding box center [424, 165] width 7 height 6
radio input "true"
click at [498, 214] on input "False" at bounding box center [501, 214] width 7 height 6
radio input "true"
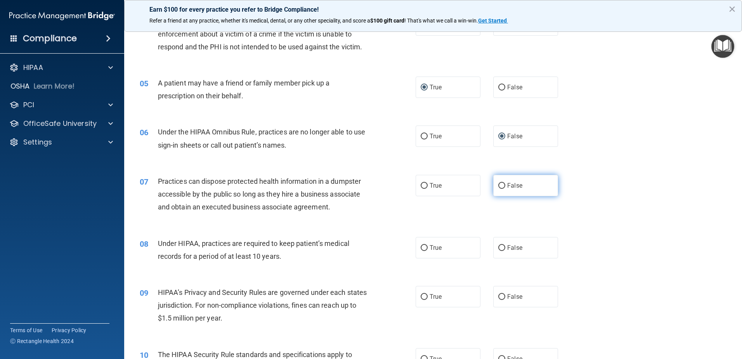
click at [498, 186] on input "False" at bounding box center [501, 186] width 7 height 6
radio input "true"
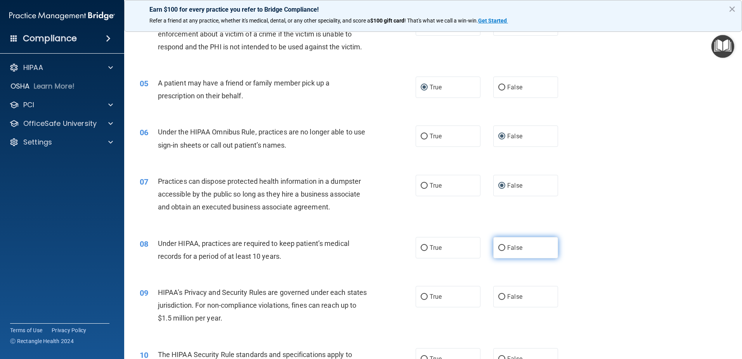
click at [498, 249] on input "False" at bounding box center [501, 248] width 7 height 6
radio input "true"
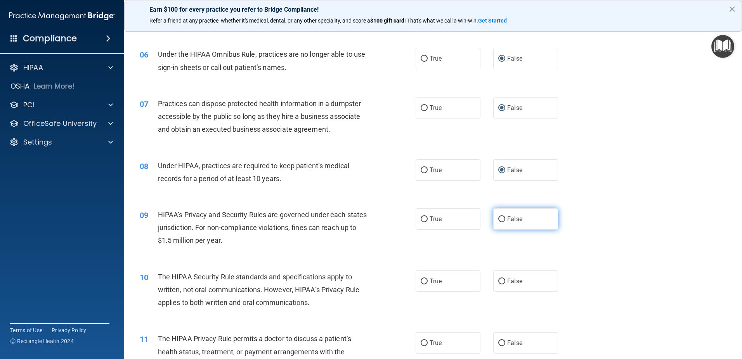
click at [498, 217] on input "False" at bounding box center [501, 219] width 7 height 6
radio input "true"
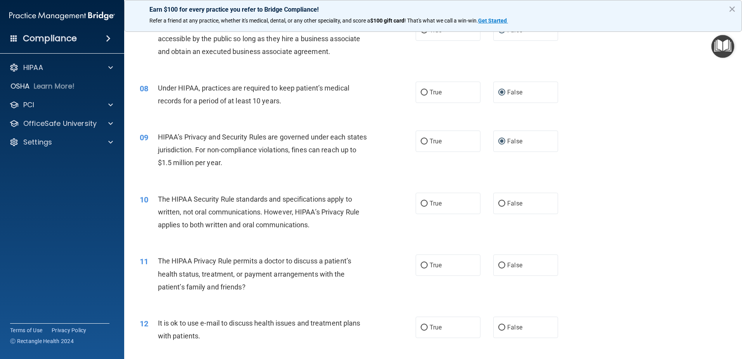
scroll to position [466, 0]
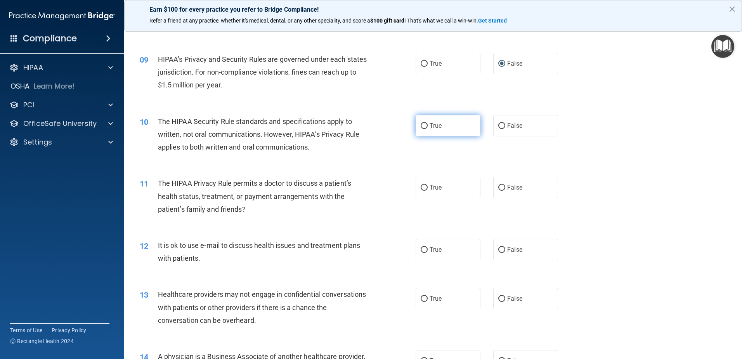
click at [421, 125] on input "True" at bounding box center [424, 126] width 7 height 6
radio input "true"
click at [422, 187] on input "True" at bounding box center [424, 188] width 7 height 6
radio input "true"
click at [422, 187] on input "True" at bounding box center [424, 188] width 7 height 6
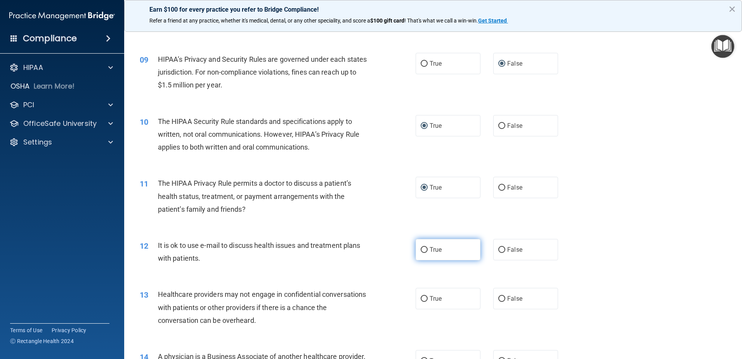
click at [421, 252] on input "True" at bounding box center [424, 250] width 7 height 6
radio input "true"
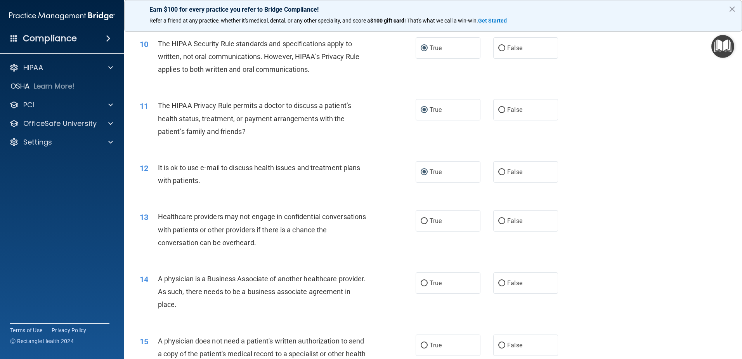
scroll to position [621, 0]
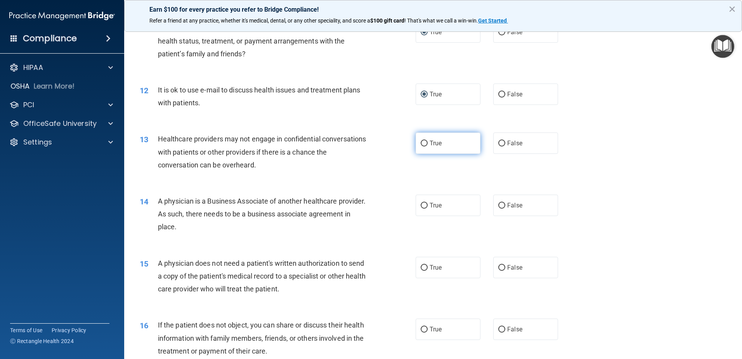
click at [424, 142] on input "True" at bounding box center [424, 144] width 7 height 6
radio input "true"
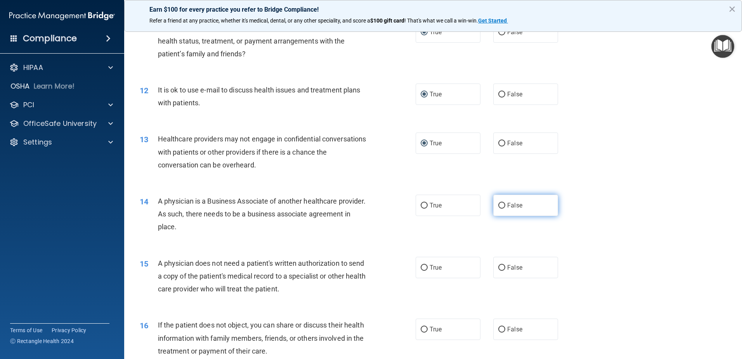
click at [498, 204] on input "False" at bounding box center [501, 206] width 7 height 6
radio input "true"
click at [498, 204] on input "False" at bounding box center [501, 206] width 7 height 6
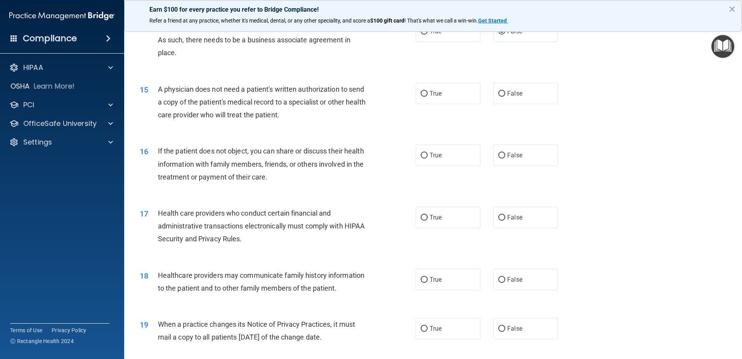
scroll to position [776, 0]
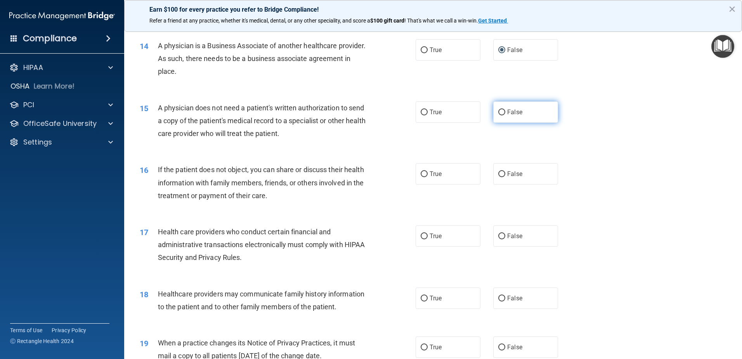
click at [498, 113] on input "False" at bounding box center [501, 112] width 7 height 6
radio input "true"
click at [421, 174] on input "True" at bounding box center [424, 174] width 7 height 6
radio input "true"
click at [424, 234] on input "True" at bounding box center [424, 236] width 7 height 6
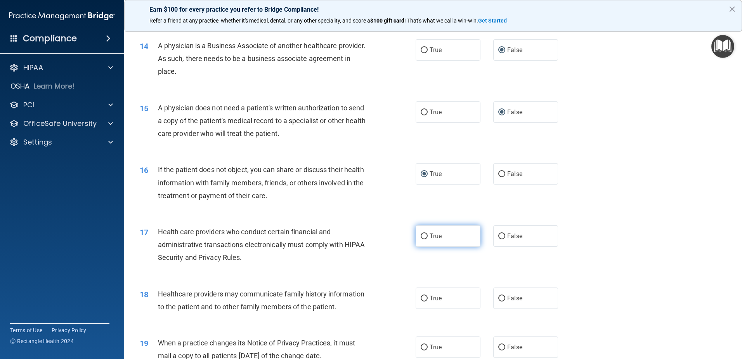
radio input "true"
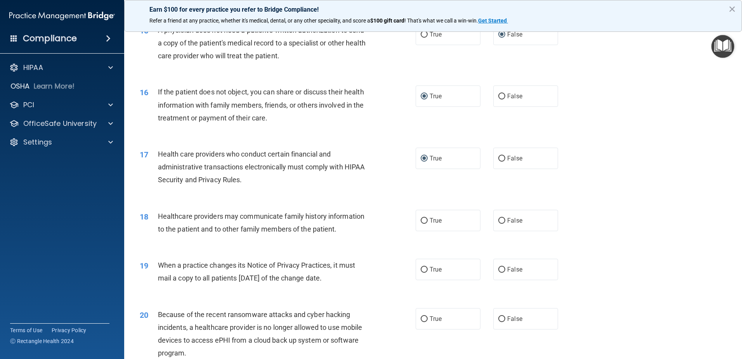
scroll to position [932, 0]
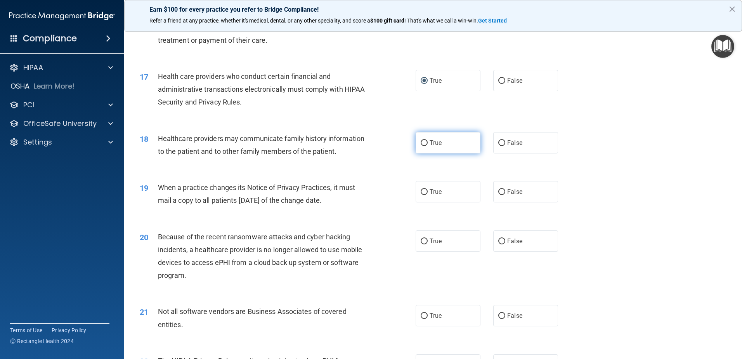
click at [421, 144] on input "True" at bounding box center [424, 143] width 7 height 6
radio input "true"
click at [498, 191] on input "False" at bounding box center [501, 192] width 7 height 6
radio input "true"
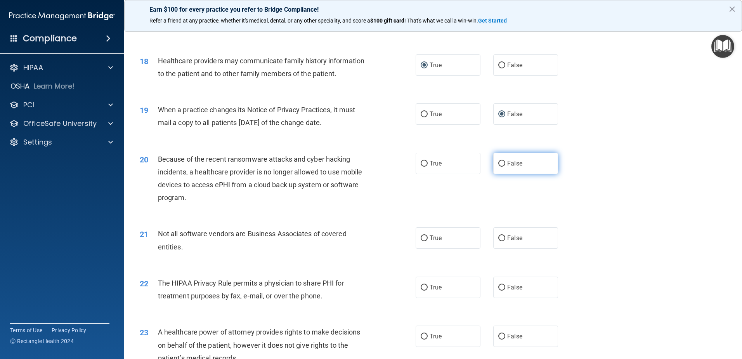
click at [498, 164] on input "False" at bounding box center [501, 164] width 7 height 6
radio input "true"
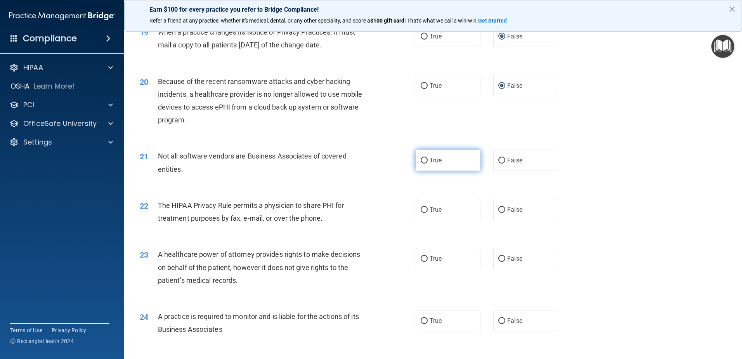
click at [421, 159] on input "True" at bounding box center [424, 161] width 7 height 6
radio input "true"
click at [421, 211] on input "True" at bounding box center [424, 210] width 7 height 6
radio input "true"
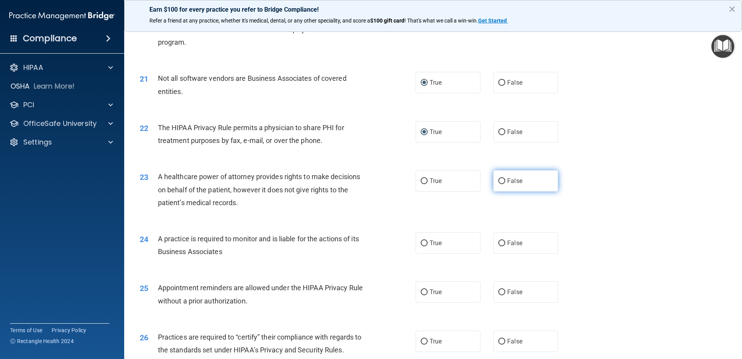
click at [494, 180] on label "False" at bounding box center [525, 180] width 65 height 21
click at [498, 180] on input "False" at bounding box center [501, 181] width 7 height 6
radio input "true"
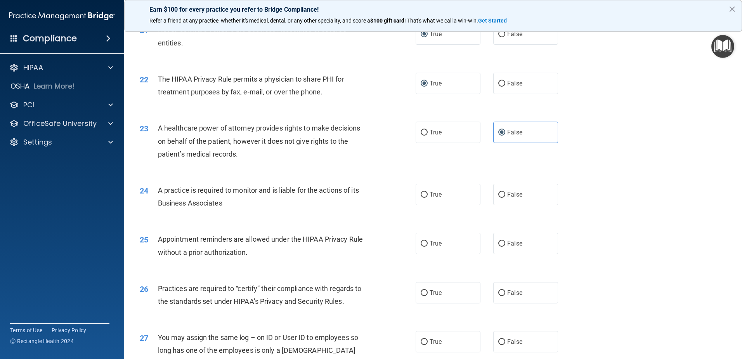
scroll to position [1242, 0]
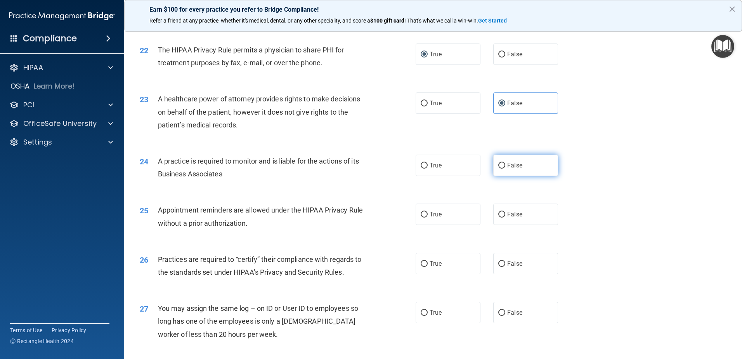
click at [498, 165] on input "False" at bounding box center [501, 166] width 7 height 6
radio input "true"
click at [421, 214] on input "True" at bounding box center [424, 215] width 7 height 6
radio input "true"
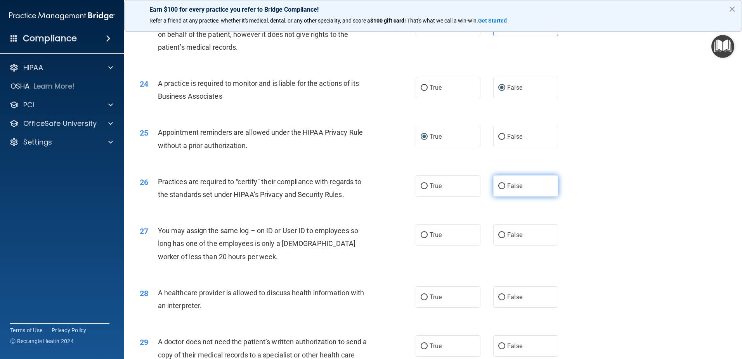
click at [498, 186] on input "False" at bounding box center [501, 186] width 7 height 6
radio input "true"
click at [498, 186] on input "False" at bounding box center [501, 186] width 7 height 6
click at [498, 236] on input "False" at bounding box center [501, 235] width 7 height 6
radio input "true"
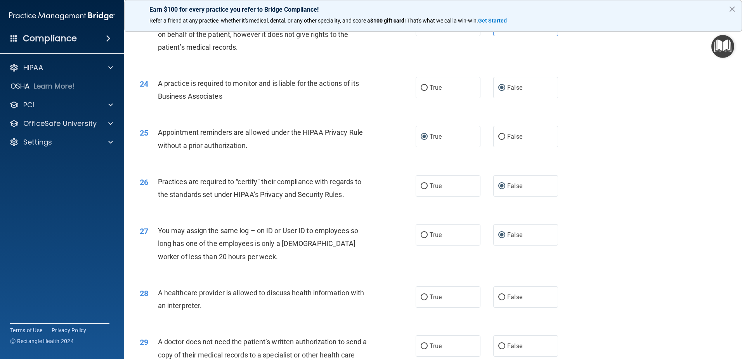
scroll to position [1398, 0]
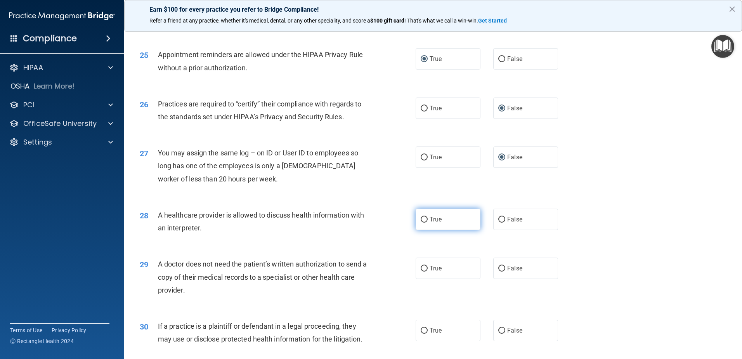
click at [421, 220] on input "True" at bounding box center [424, 220] width 7 height 6
radio input "true"
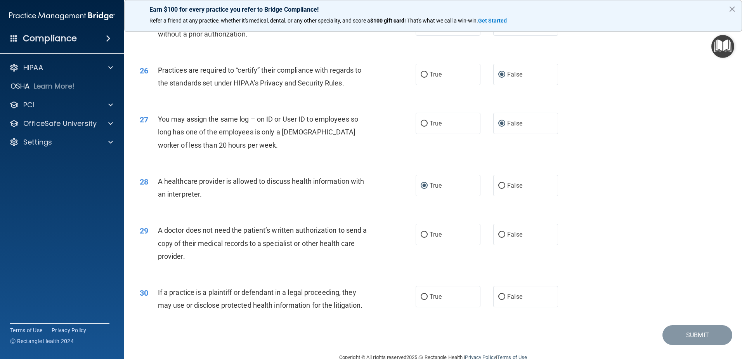
scroll to position [1448, 0]
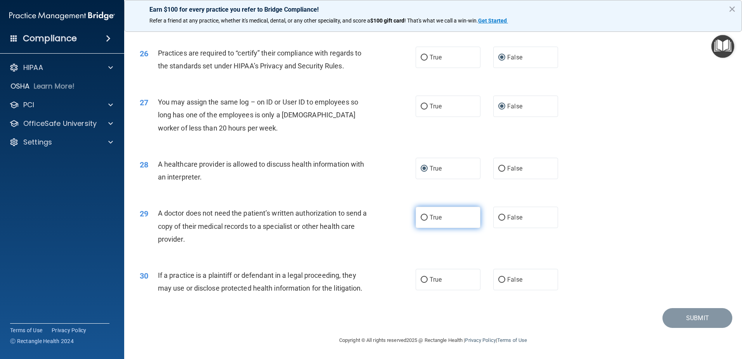
click at [421, 217] on input "True" at bounding box center [424, 218] width 7 height 6
radio input "true"
click at [421, 278] on input "True" at bounding box center [424, 280] width 7 height 6
radio input "true"
click at [684, 321] on button "Submit" at bounding box center [698, 318] width 70 height 20
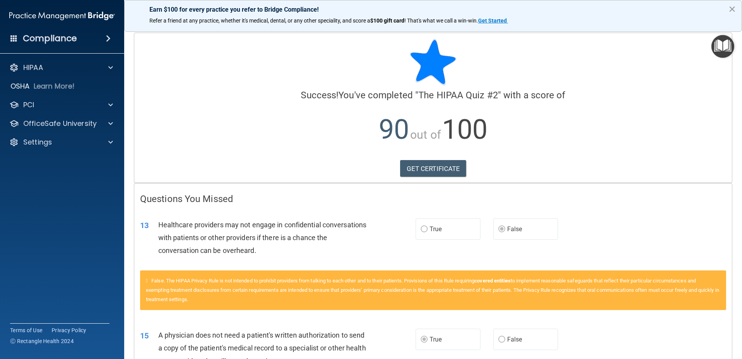
drag, startPoint x: 729, startPoint y: 8, endPoint x: 722, endPoint y: 10, distance: 7.0
click at [729, 8] on button "×" at bounding box center [732, 9] width 7 height 12
click at [729, 8] on nav "Earn $100 for every practice you refer to Bridge Compliance! Refer a friend at …" at bounding box center [433, 12] width 618 height 25
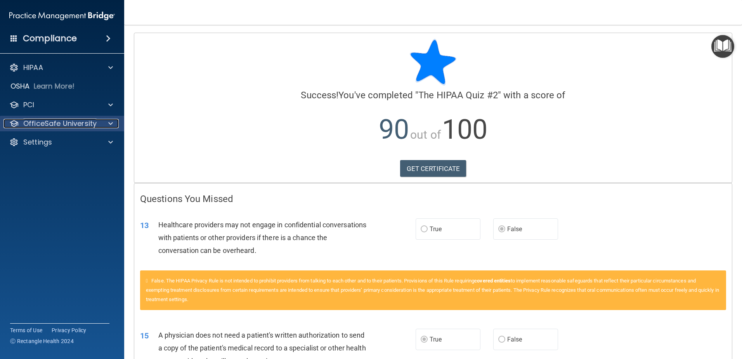
click at [114, 125] on div at bounding box center [109, 123] width 19 height 9
click at [113, 125] on div at bounding box center [109, 123] width 19 height 9
click at [111, 124] on span at bounding box center [110, 123] width 5 height 9
click at [109, 124] on span at bounding box center [110, 123] width 5 height 9
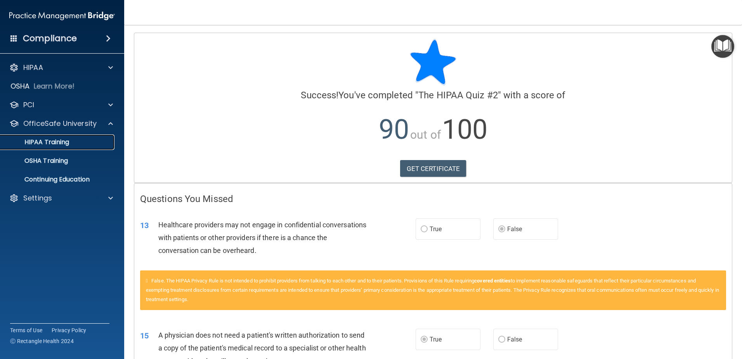
click at [56, 139] on p "HIPAA Training" at bounding box center [37, 142] width 64 height 8
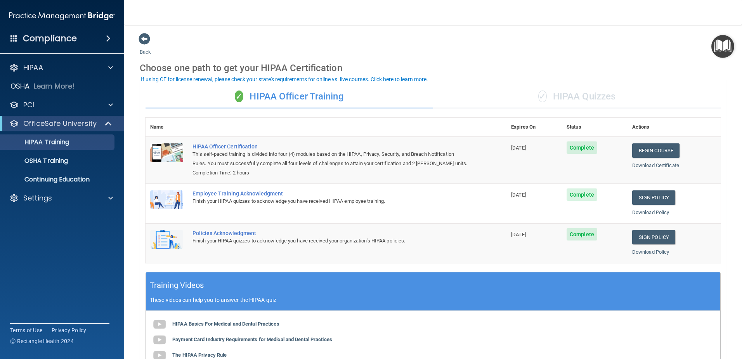
click at [589, 99] on div "✓ HIPAA Quizzes" at bounding box center [577, 96] width 288 height 23
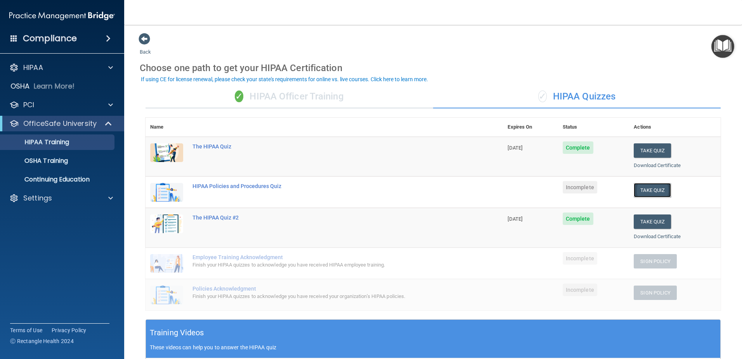
click at [656, 188] on button "Take Quiz" at bounding box center [652, 190] width 37 height 14
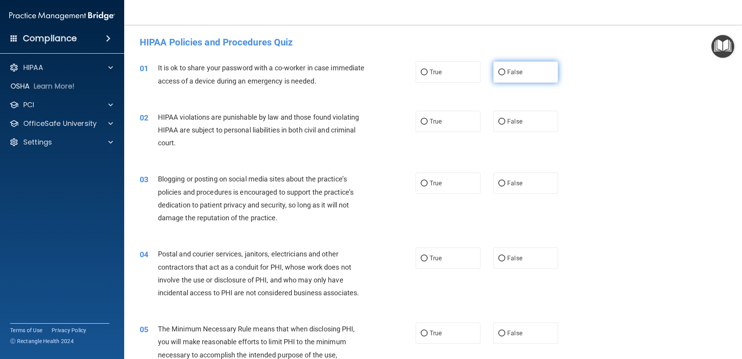
click at [493, 72] on label "False" at bounding box center [525, 71] width 65 height 21
click at [498, 72] on input "False" at bounding box center [501, 72] width 7 height 6
radio input "true"
click at [424, 120] on input "True" at bounding box center [424, 122] width 7 height 6
radio input "true"
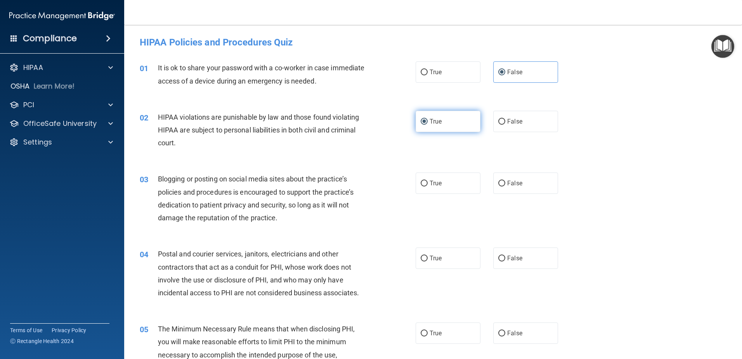
click at [424, 120] on input "True" at bounding box center [424, 122] width 7 height 6
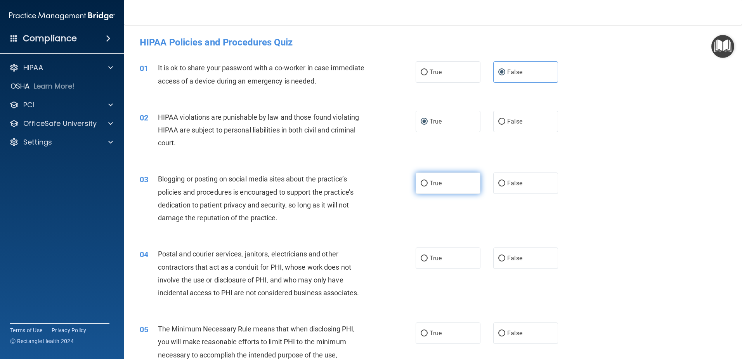
click at [421, 182] on input "True" at bounding box center [424, 184] width 7 height 6
radio input "true"
click at [421, 182] on input "True" at bounding box center [424, 184] width 7 height 6
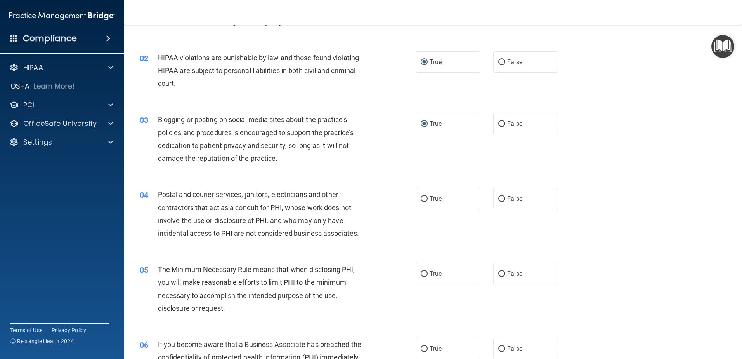
scroll to position [78, 0]
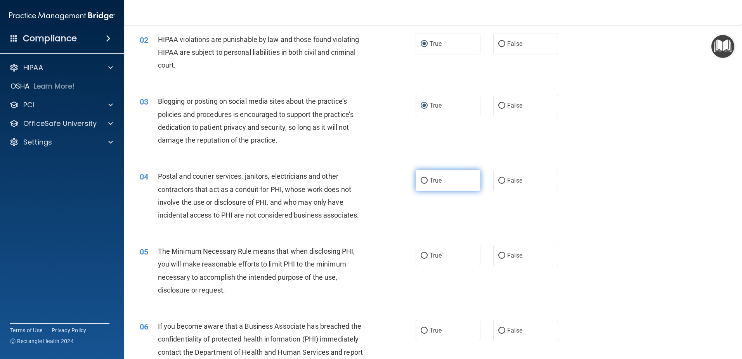
click at [421, 179] on input "True" at bounding box center [424, 181] width 7 height 6
radio input "true"
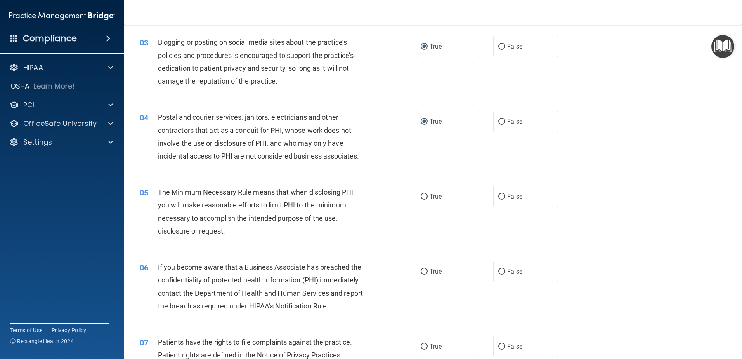
scroll to position [155, 0]
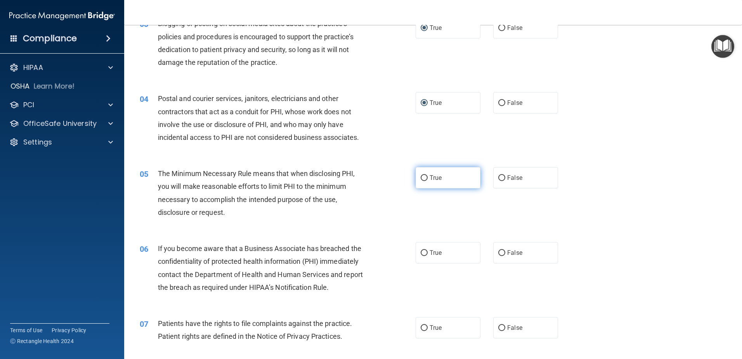
click at [421, 177] on input "True" at bounding box center [424, 178] width 7 height 6
radio input "true"
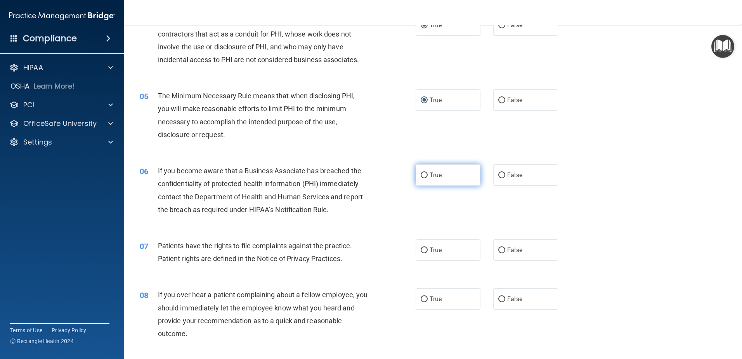
click at [422, 175] on input "True" at bounding box center [424, 175] width 7 height 6
radio input "true"
drag, startPoint x: 422, startPoint y: 175, endPoint x: 421, endPoint y: 191, distance: 15.1
click at [422, 175] on input "True" at bounding box center [424, 175] width 7 height 6
click at [421, 248] on input "True" at bounding box center [424, 250] width 7 height 6
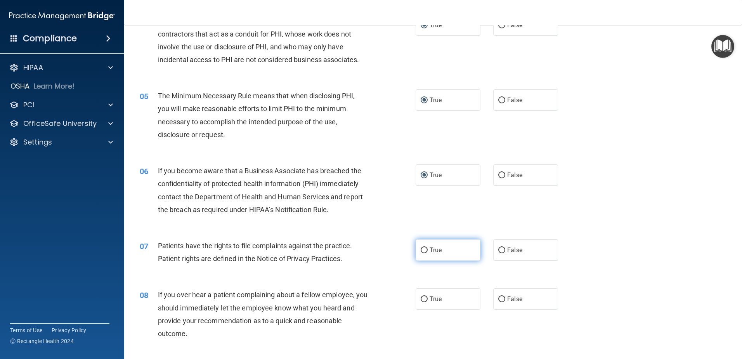
radio input "true"
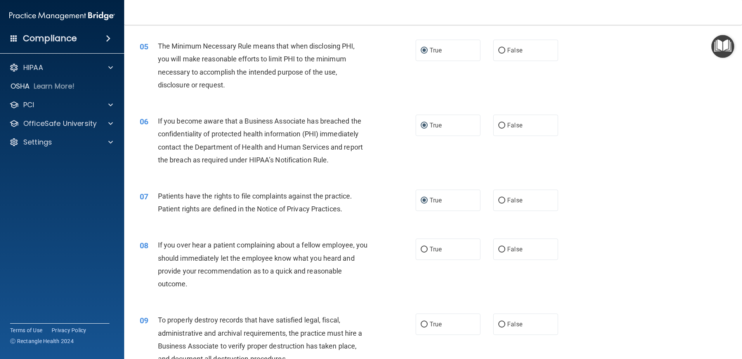
scroll to position [388, 0]
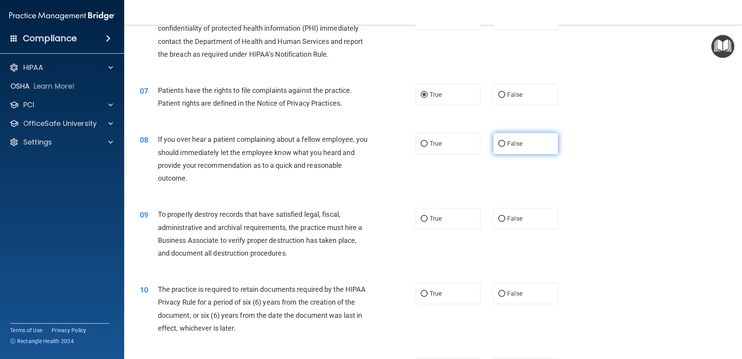
click at [498, 142] on input "False" at bounding box center [501, 144] width 7 height 6
radio input "true"
click at [498, 142] on input "False" at bounding box center [501, 144] width 7 height 6
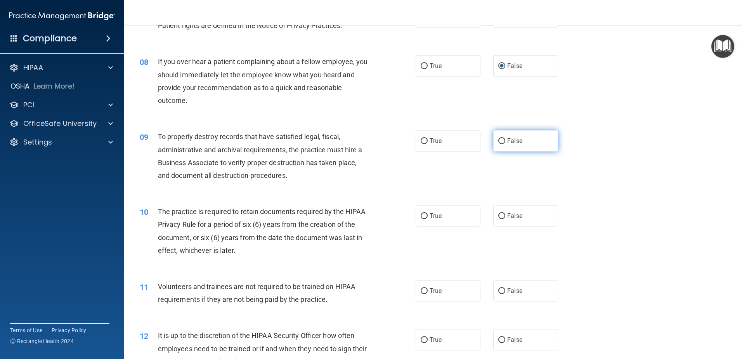
click at [498, 139] on input "False" at bounding box center [501, 141] width 7 height 6
radio input "true"
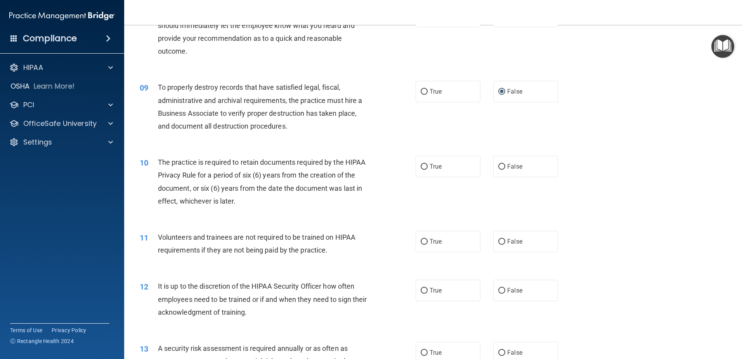
scroll to position [543, 0]
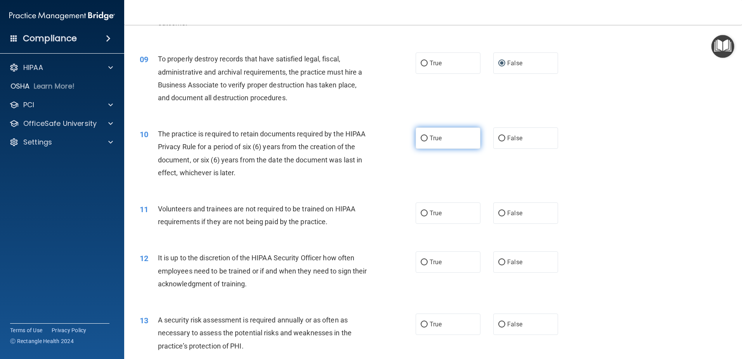
click at [421, 137] on input "True" at bounding box center [424, 138] width 7 height 6
radio input "true"
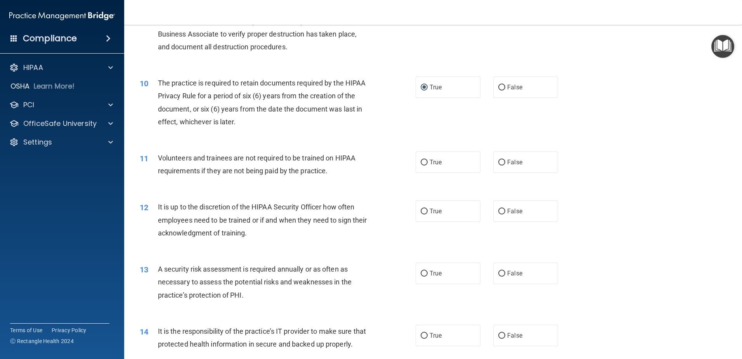
scroll to position [621, 0]
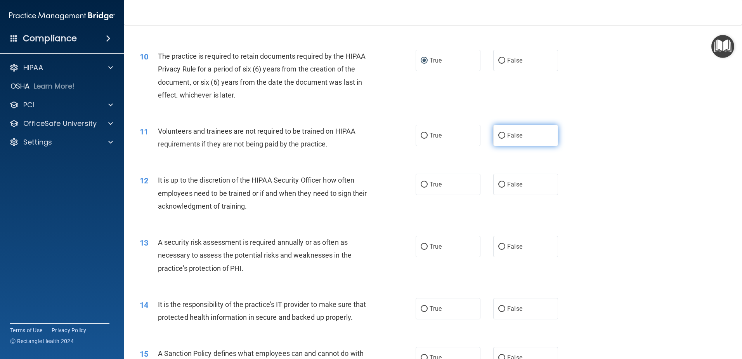
click at [498, 134] on input "False" at bounding box center [501, 136] width 7 height 6
radio input "true"
click at [498, 185] on input "False" at bounding box center [501, 185] width 7 height 6
radio input "true"
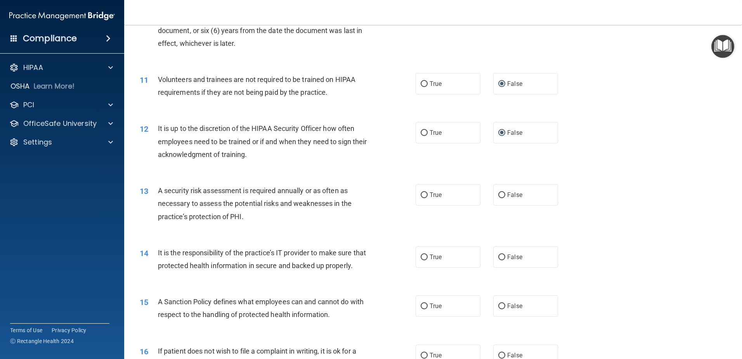
scroll to position [699, 0]
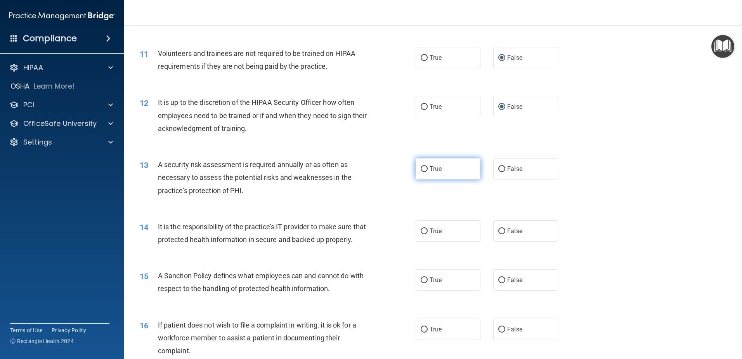
click at [421, 169] on input "True" at bounding box center [424, 169] width 7 height 6
radio input "true"
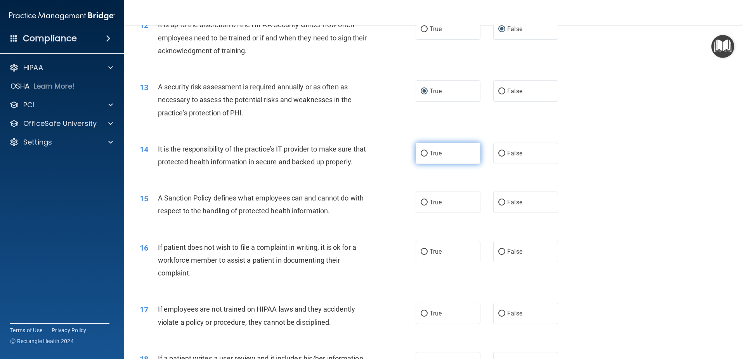
click at [421, 155] on input "True" at bounding box center [424, 154] width 7 height 6
radio input "true"
click at [421, 155] on input "True" at bounding box center [424, 154] width 7 height 6
click at [498, 205] on input "False" at bounding box center [501, 203] width 7 height 6
radio input "true"
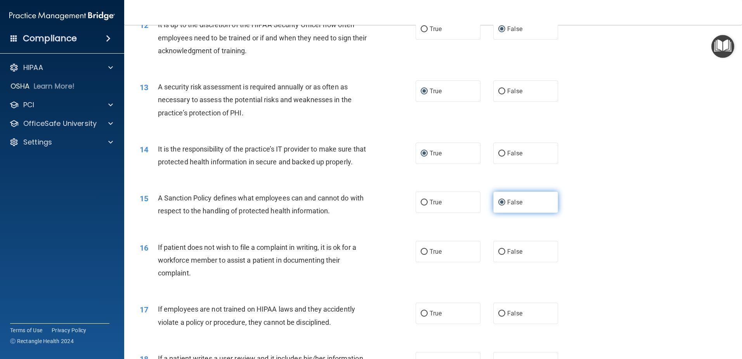
click at [498, 205] on input "False" at bounding box center [501, 203] width 7 height 6
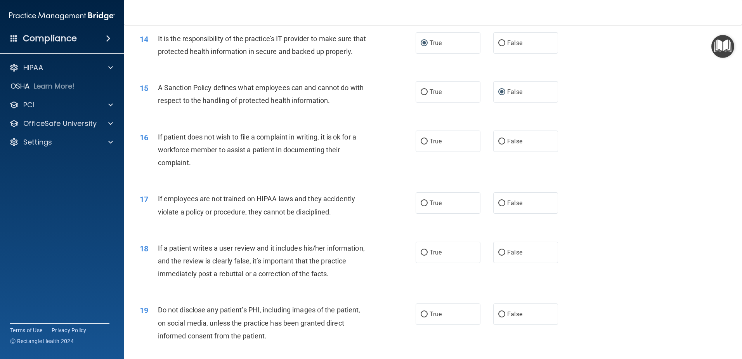
scroll to position [932, 0]
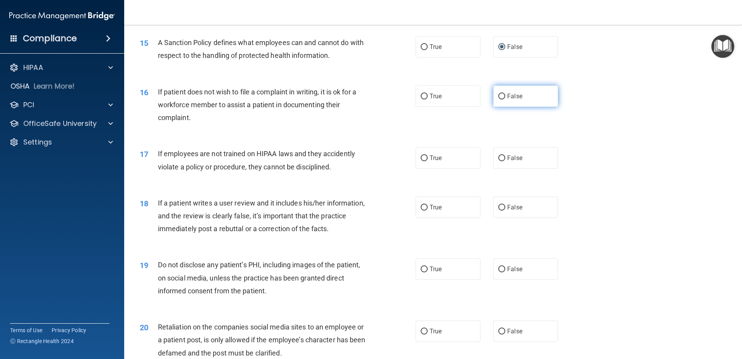
click at [501, 99] on input "False" at bounding box center [501, 97] width 7 height 6
radio input "true"
click at [498, 161] on input "False" at bounding box center [501, 158] width 7 height 6
radio input "true"
click at [498, 161] on input "False" at bounding box center [501, 158] width 7 height 6
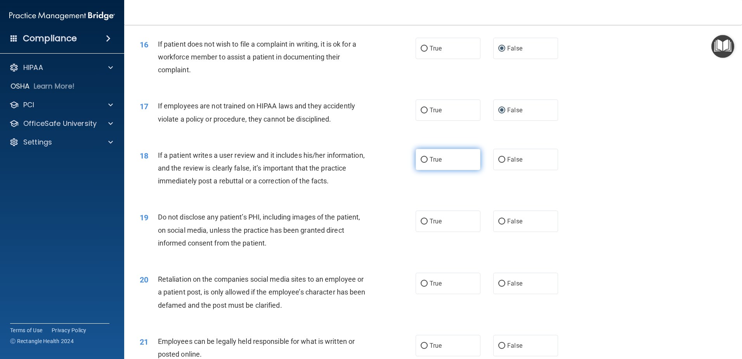
scroll to position [1009, 0]
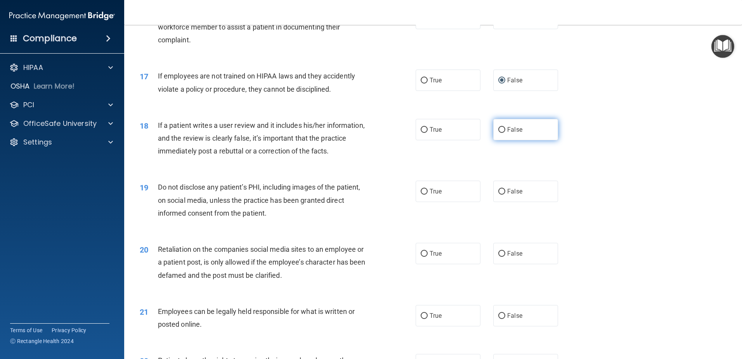
click at [494, 140] on label "False" at bounding box center [525, 129] width 65 height 21
click at [498, 133] on input "False" at bounding box center [501, 130] width 7 height 6
radio input "true"
click at [423, 194] on input "True" at bounding box center [424, 192] width 7 height 6
radio input "true"
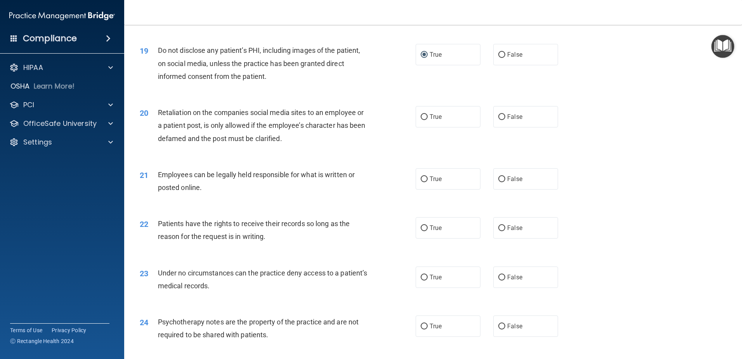
scroll to position [1165, 0]
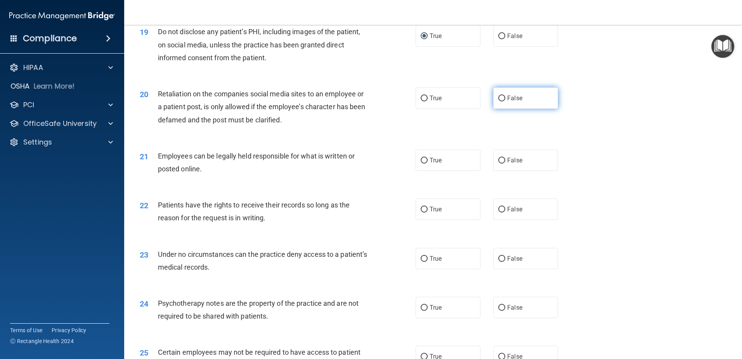
click at [498, 101] on input "False" at bounding box center [501, 98] width 7 height 6
radio input "true"
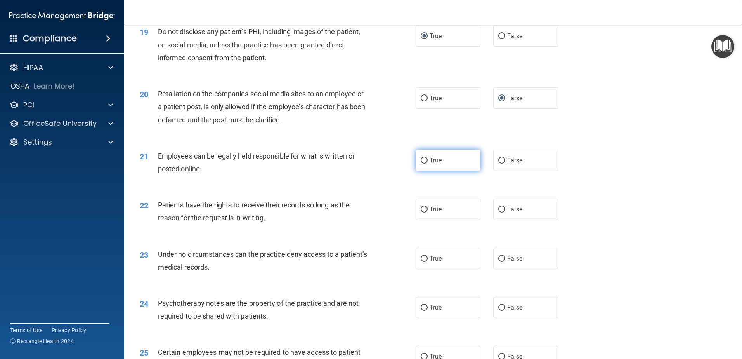
click at [421, 163] on input "True" at bounding box center [424, 161] width 7 height 6
radio input "true"
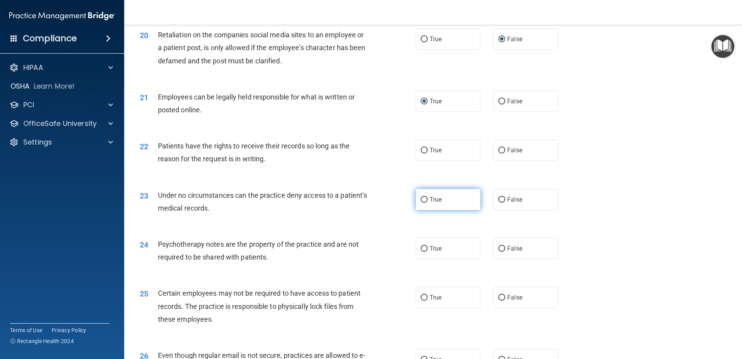
scroll to position [1242, 0]
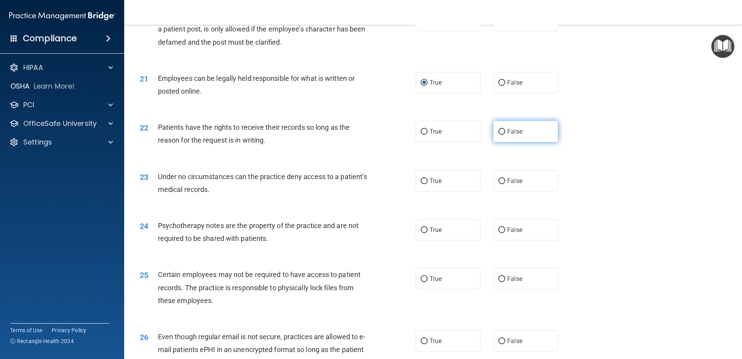
click at [498, 135] on input "False" at bounding box center [501, 132] width 7 height 6
radio input "true"
click at [498, 184] on input "False" at bounding box center [501, 181] width 7 height 6
radio input "true"
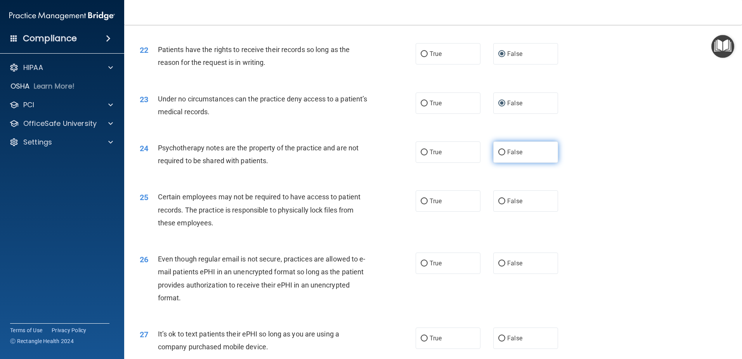
click at [498, 155] on input "False" at bounding box center [501, 152] width 7 height 6
radio input "true"
click at [498, 155] on input "False" at bounding box center [501, 152] width 7 height 6
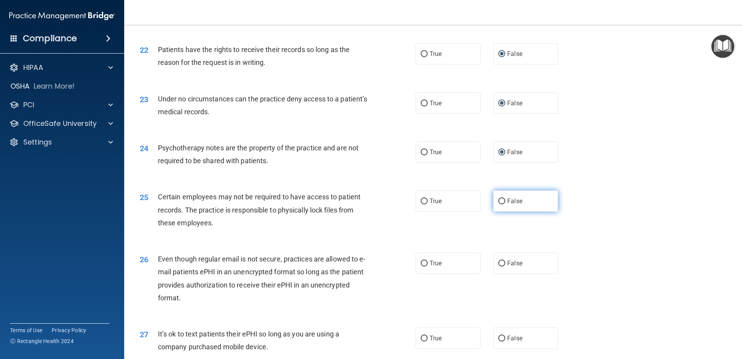
click at [498, 204] on input "False" at bounding box center [501, 201] width 7 height 6
radio input "true"
click at [498, 204] on input "False" at bounding box center [501, 201] width 7 height 6
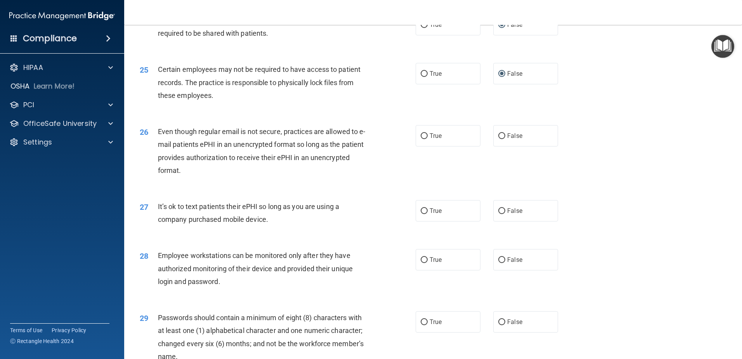
scroll to position [1475, 0]
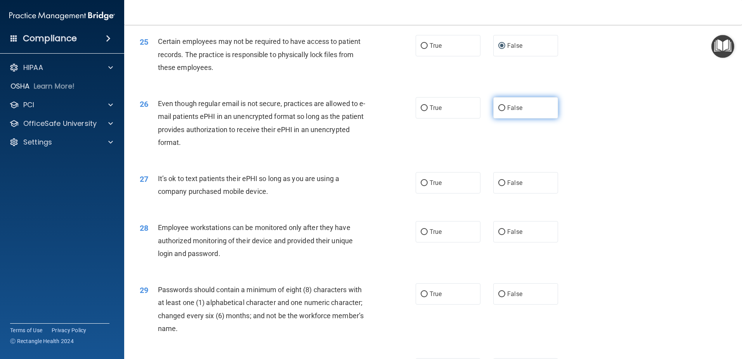
click at [498, 111] on input "False" at bounding box center [501, 108] width 7 height 6
radio input "true"
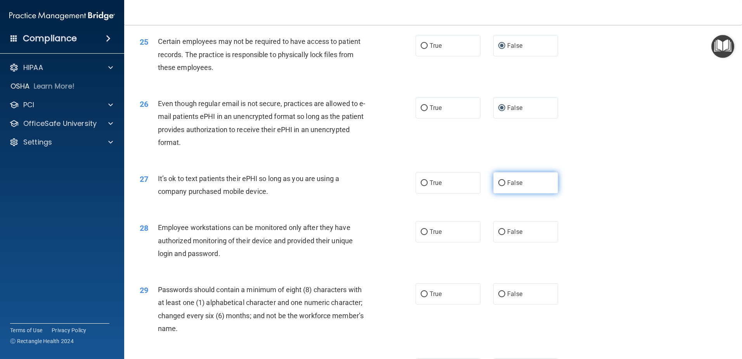
click at [499, 186] on input "False" at bounding box center [501, 183] width 7 height 6
radio input "true"
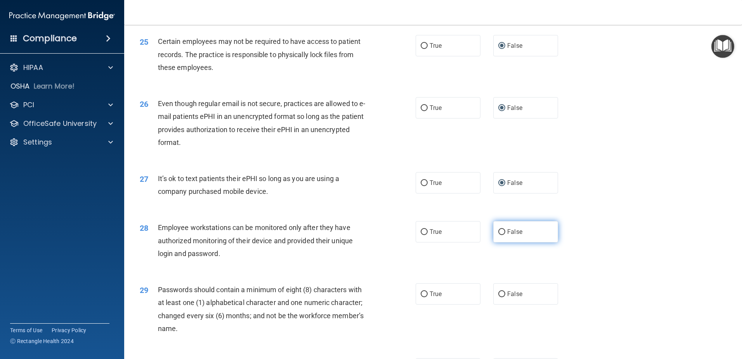
click at [498, 235] on input "False" at bounding box center [501, 232] width 7 height 6
radio input "true"
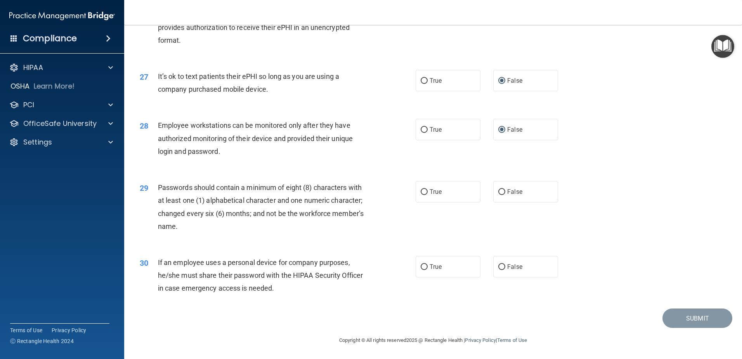
scroll to position [1590, 0]
click at [422, 193] on input "True" at bounding box center [424, 192] width 7 height 6
radio input "true"
click at [500, 264] on input "False" at bounding box center [501, 267] width 7 height 6
radio input "true"
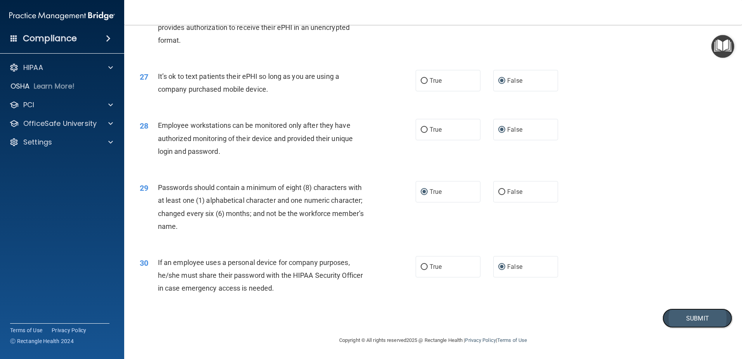
click at [691, 316] on button "Submit" at bounding box center [698, 318] width 70 height 20
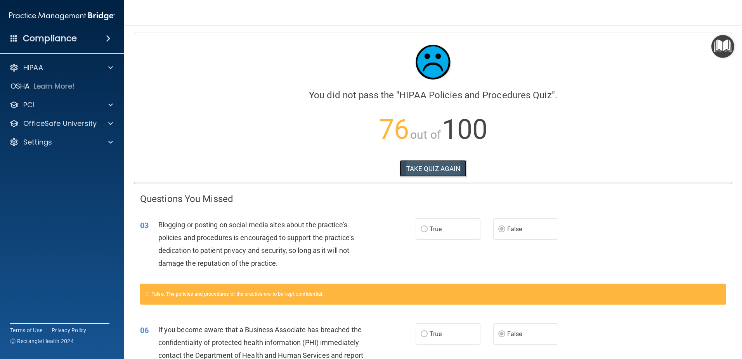
click at [441, 168] on button "TAKE QUIZ AGAIN" at bounding box center [433, 168] width 67 height 17
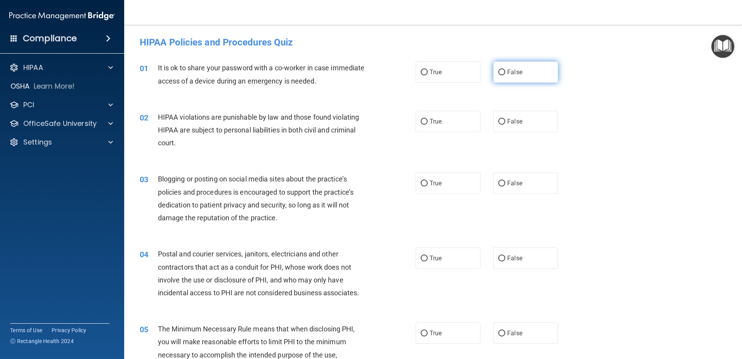
click at [498, 74] on input "False" at bounding box center [501, 72] width 7 height 6
radio input "true"
click at [422, 122] on input "True" at bounding box center [424, 122] width 7 height 6
radio input "true"
click at [498, 181] on input "False" at bounding box center [501, 184] width 7 height 6
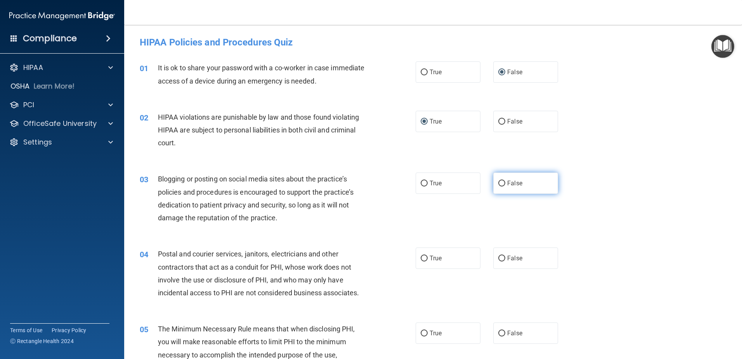
radio input "true"
click at [416, 255] on label "True" at bounding box center [448, 257] width 65 height 21
click at [421, 255] on input "True" at bounding box center [424, 258] width 7 height 6
radio input "true"
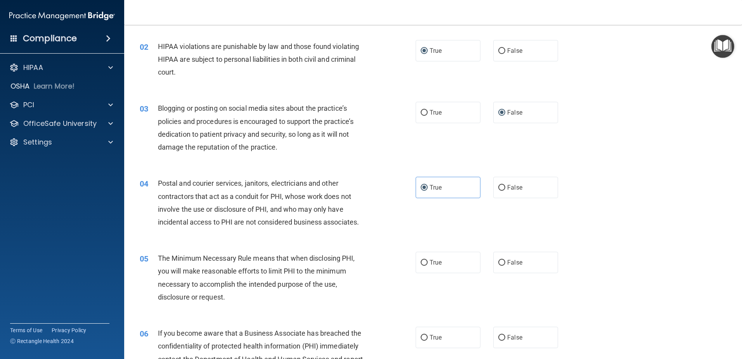
scroll to position [155, 0]
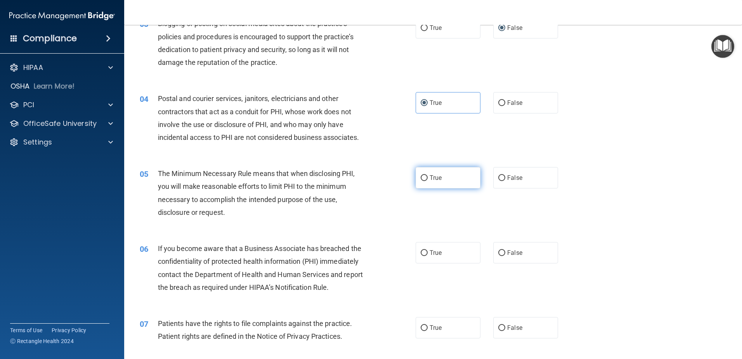
click at [422, 180] on input "True" at bounding box center [424, 178] width 7 height 6
radio input "true"
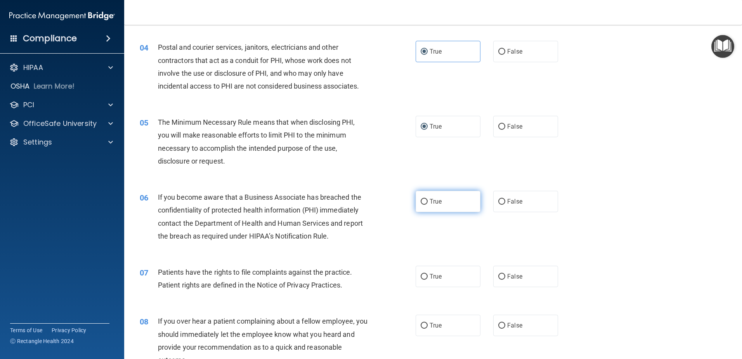
scroll to position [233, 0]
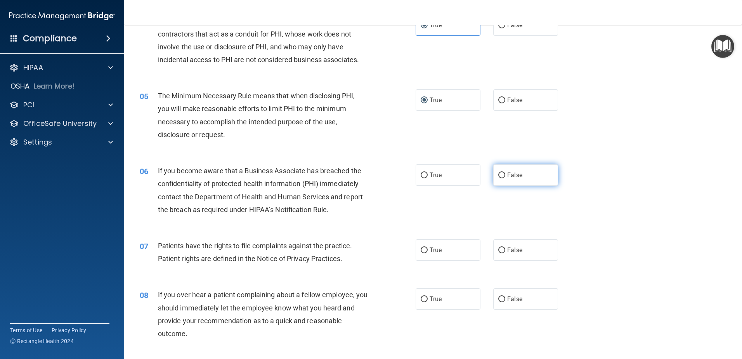
click at [498, 175] on input "False" at bounding box center [501, 175] width 7 height 6
radio input "true"
click at [421, 252] on input "True" at bounding box center [424, 250] width 7 height 6
radio input "true"
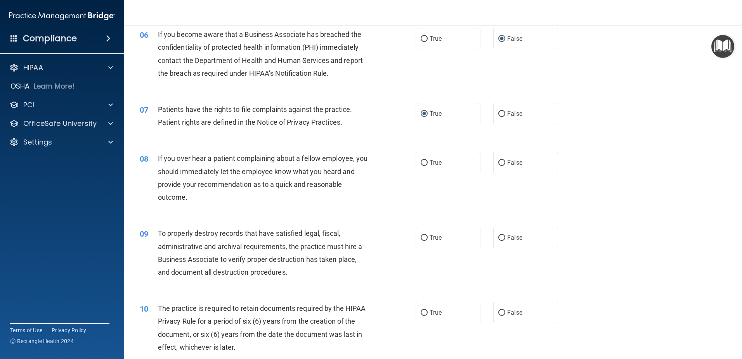
scroll to position [388, 0]
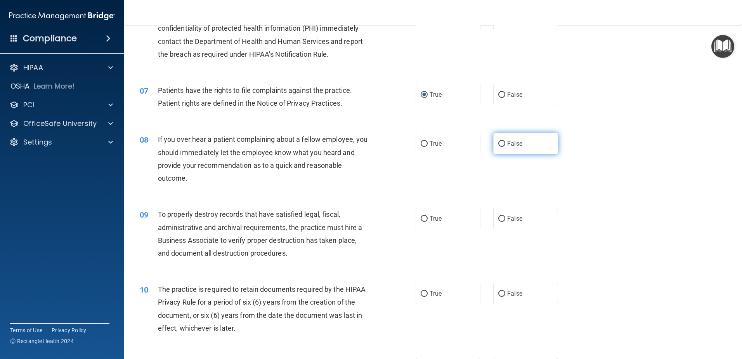
click at [498, 144] on input "False" at bounding box center [501, 144] width 7 height 6
radio input "true"
click at [498, 219] on input "False" at bounding box center [501, 219] width 7 height 6
radio input "true"
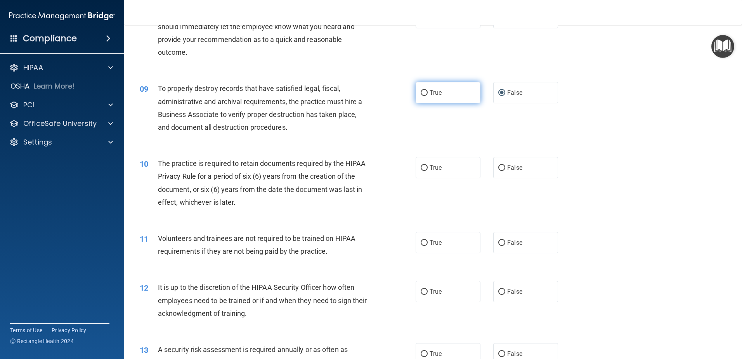
scroll to position [543, 0]
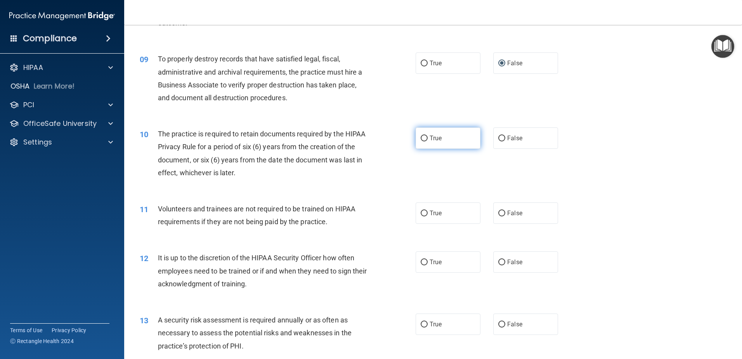
click at [418, 134] on label "True" at bounding box center [448, 137] width 65 height 21
click at [421, 135] on input "True" at bounding box center [424, 138] width 7 height 6
radio input "true"
click at [498, 213] on input "False" at bounding box center [501, 213] width 7 height 6
radio input "true"
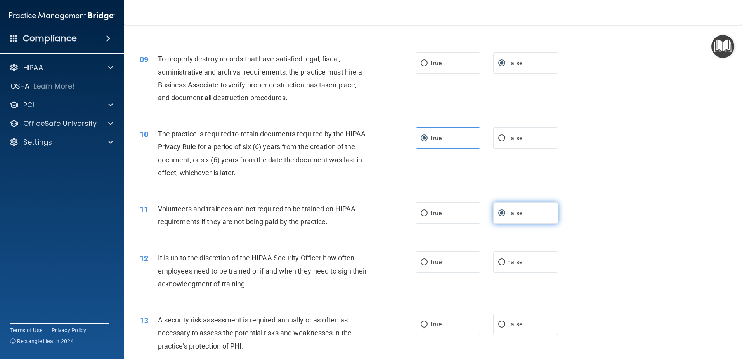
click at [498, 213] on input "False" at bounding box center [501, 213] width 7 height 6
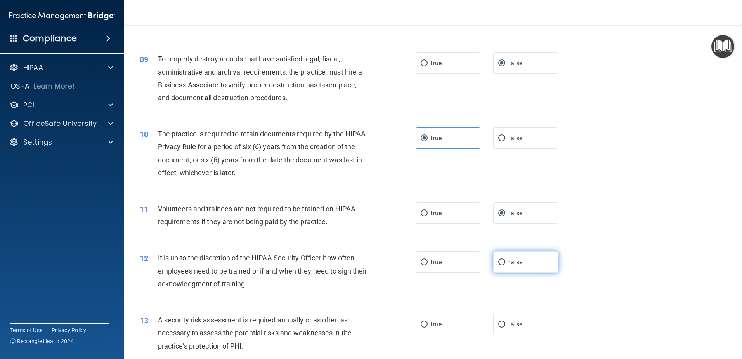
click at [498, 263] on input "False" at bounding box center [501, 262] width 7 height 6
radio input "true"
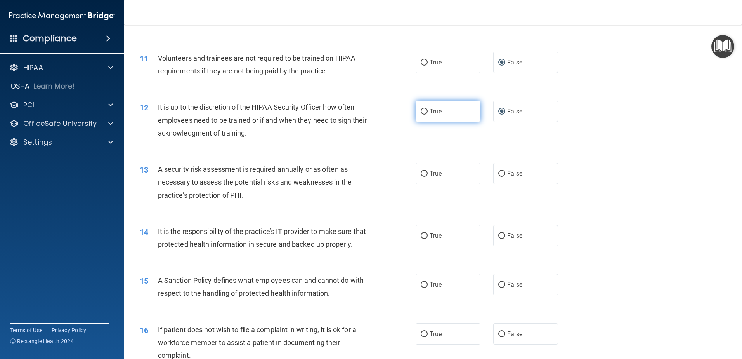
scroll to position [699, 0]
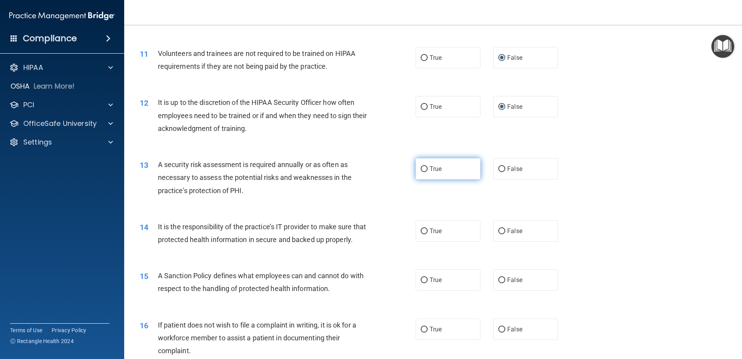
click at [421, 169] on input "True" at bounding box center [424, 169] width 7 height 6
radio input "true"
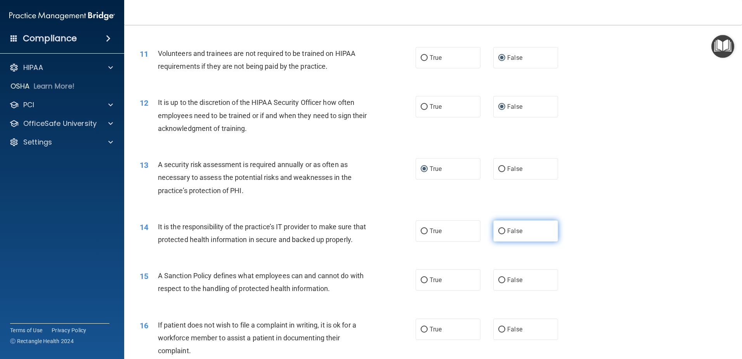
click at [500, 230] on input "False" at bounding box center [501, 231] width 7 height 6
radio input "true"
click at [498, 283] on input "False" at bounding box center [501, 280] width 7 height 6
radio input "true"
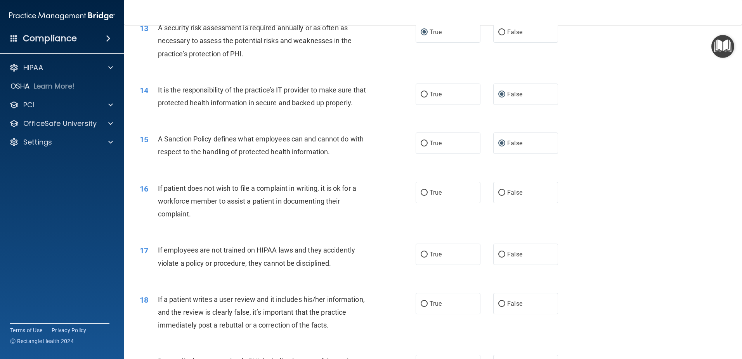
scroll to position [854, 0]
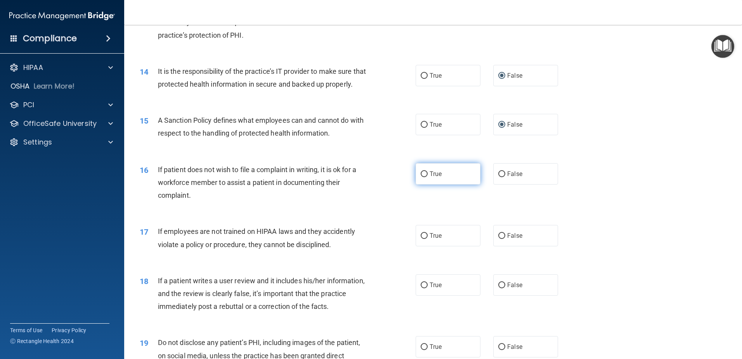
click at [422, 177] on input "True" at bounding box center [424, 174] width 7 height 6
radio input "true"
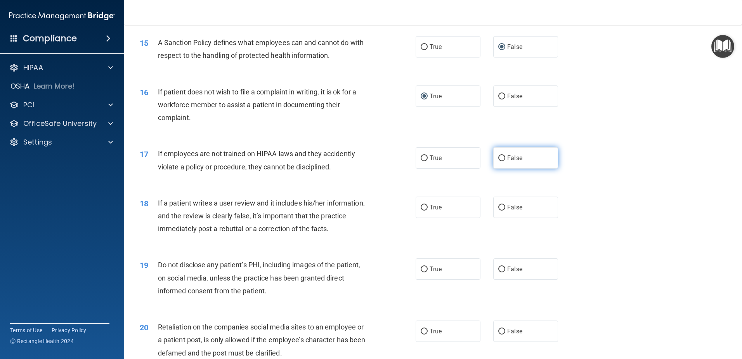
click at [498, 161] on input "False" at bounding box center [501, 158] width 7 height 6
radio input "true"
click at [498, 210] on input "False" at bounding box center [501, 208] width 7 height 6
radio input "true"
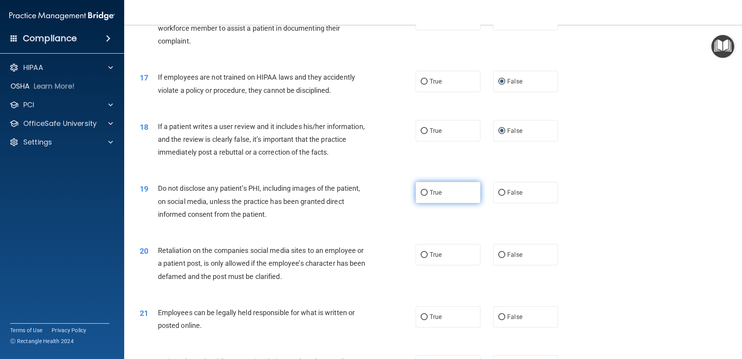
scroll to position [1087, 0]
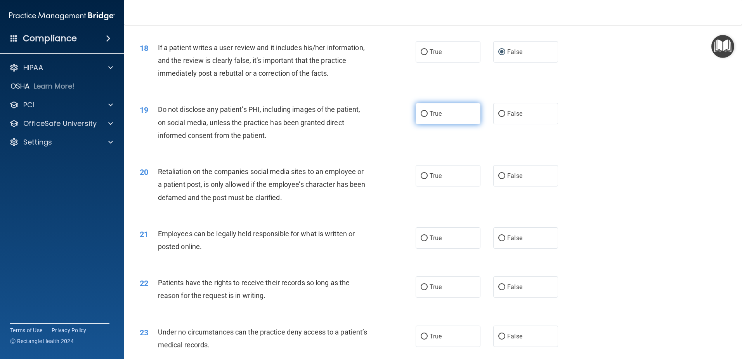
click at [417, 124] on label "True" at bounding box center [448, 113] width 65 height 21
click at [421, 117] on input "True" at bounding box center [424, 114] width 7 height 6
radio input "true"
click at [498, 179] on input "False" at bounding box center [501, 176] width 7 height 6
radio input "true"
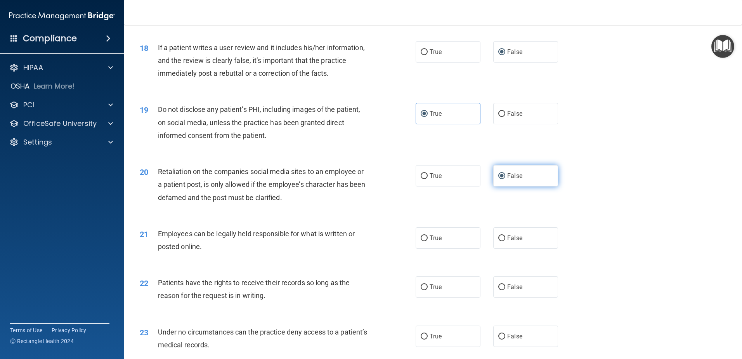
click at [498, 179] on input "False" at bounding box center [501, 176] width 7 height 6
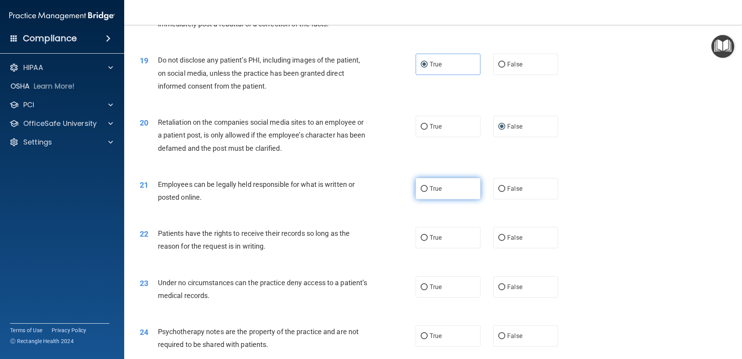
scroll to position [1165, 0]
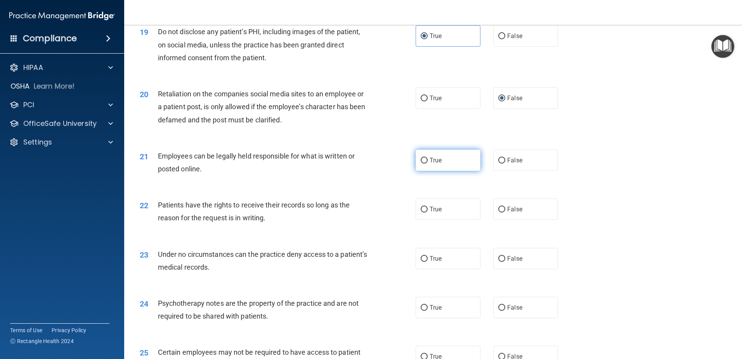
click at [421, 163] on input "True" at bounding box center [424, 161] width 7 height 6
radio input "true"
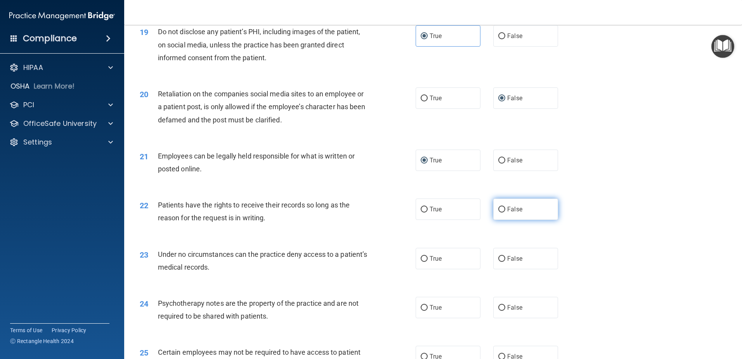
click at [498, 212] on input "False" at bounding box center [501, 210] width 7 height 6
radio input "true"
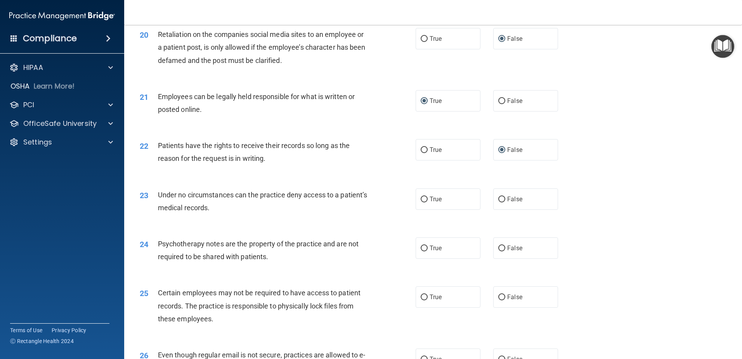
scroll to position [1242, 0]
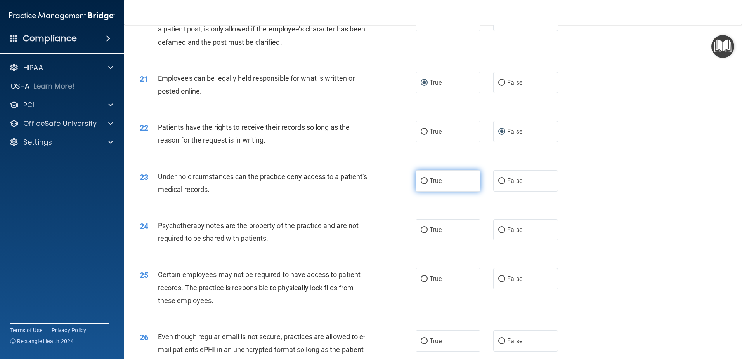
click at [422, 184] on input "True" at bounding box center [424, 181] width 7 height 6
radio input "true"
click at [421, 233] on input "True" at bounding box center [424, 230] width 7 height 6
radio input "true"
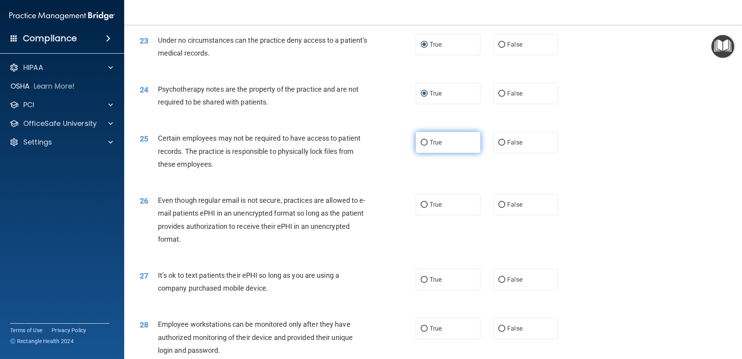
scroll to position [1398, 0]
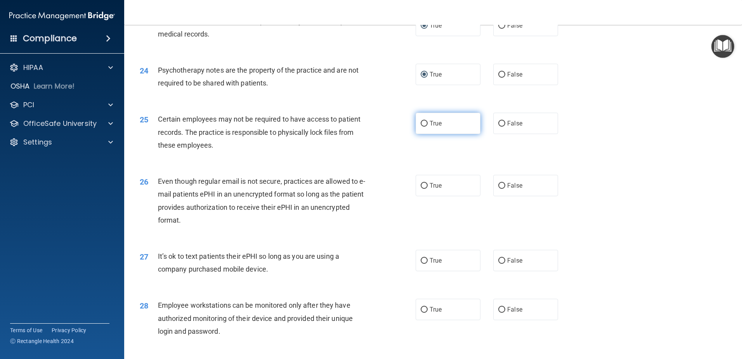
click at [421, 127] on input "True" at bounding box center [424, 124] width 7 height 6
radio input "true"
click at [421, 189] on input "True" at bounding box center [424, 186] width 7 height 6
radio input "true"
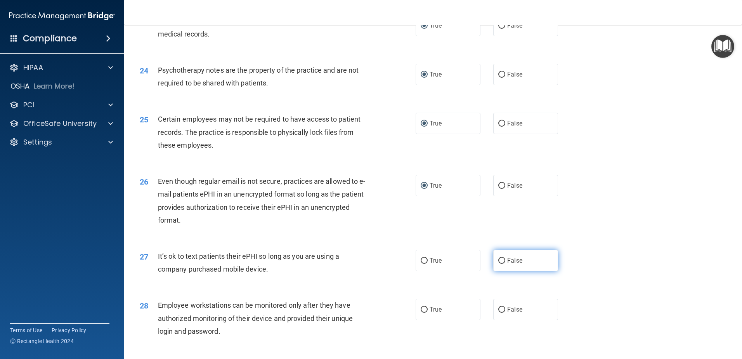
click at [498, 264] on input "False" at bounding box center [501, 261] width 7 height 6
radio input "true"
click at [498, 264] on input "False" at bounding box center [501, 261] width 7 height 6
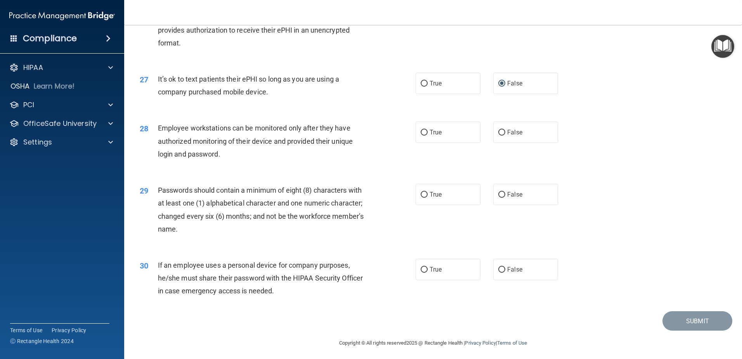
scroll to position [1590, 0]
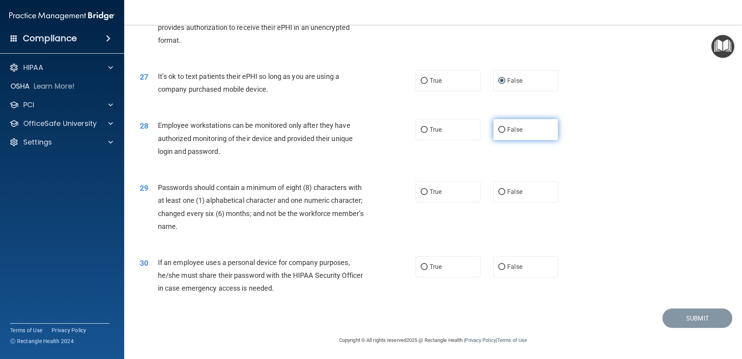
click at [498, 132] on input "False" at bounding box center [501, 130] width 7 height 6
radio input "true"
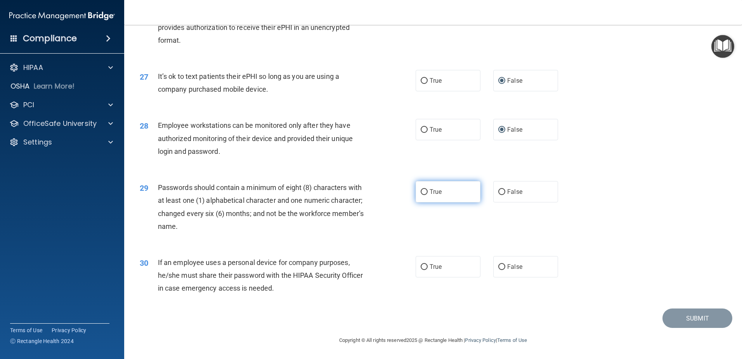
click at [421, 191] on input "True" at bounding box center [424, 192] width 7 height 6
radio input "true"
click at [498, 264] on input "False" at bounding box center [501, 267] width 7 height 6
radio input "true"
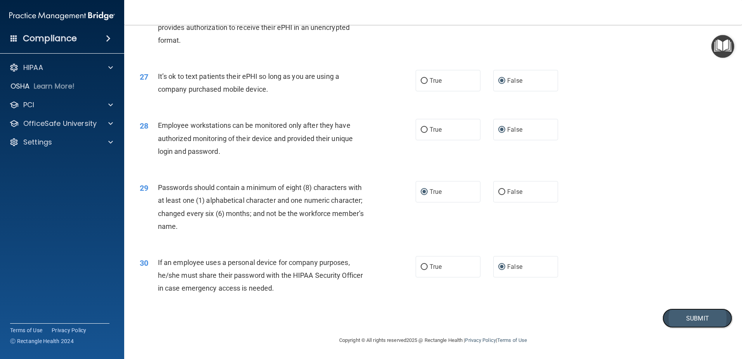
click at [677, 314] on button "Submit" at bounding box center [698, 318] width 70 height 20
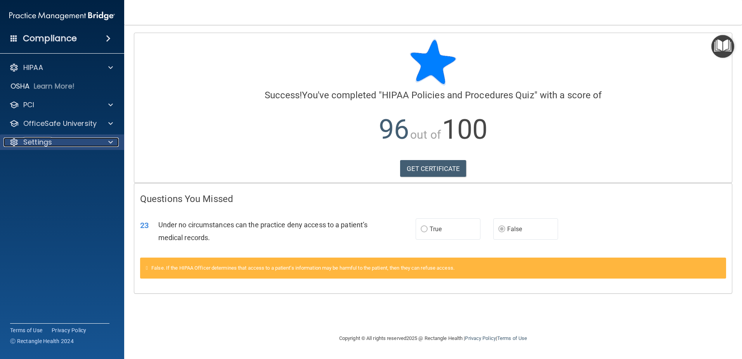
click at [113, 140] on div at bounding box center [109, 141] width 19 height 9
click at [105, 141] on div at bounding box center [109, 141] width 19 height 9
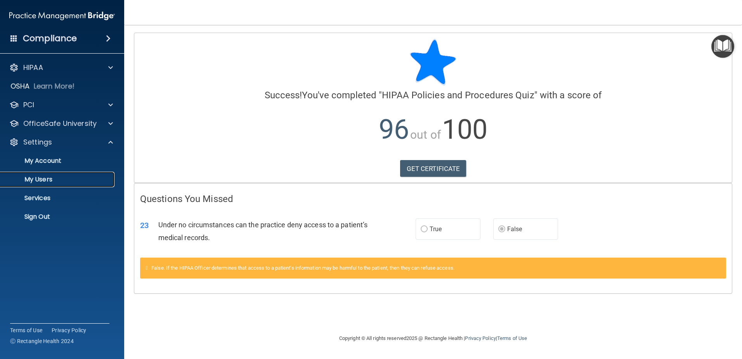
click at [43, 179] on p "My Users" at bounding box center [58, 179] width 106 height 8
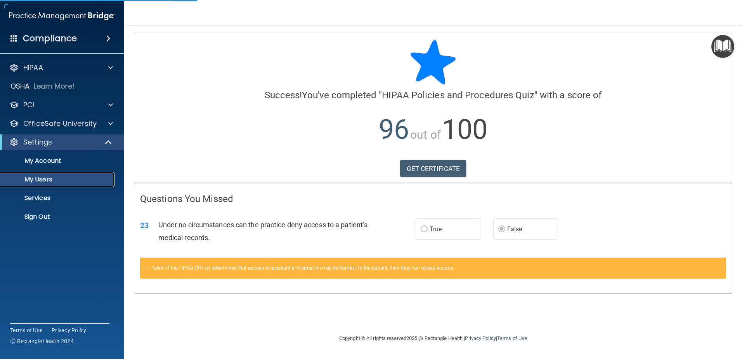
select select "20"
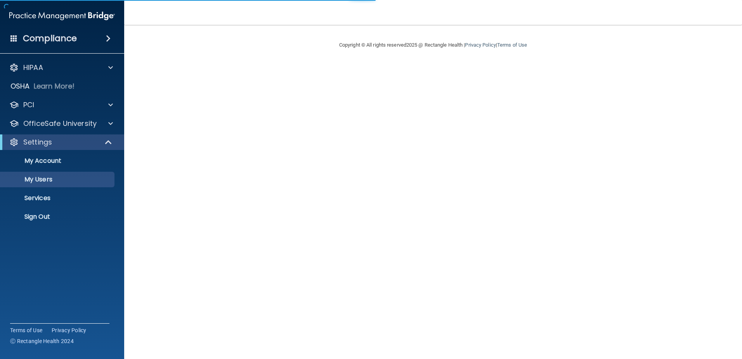
select select "20"
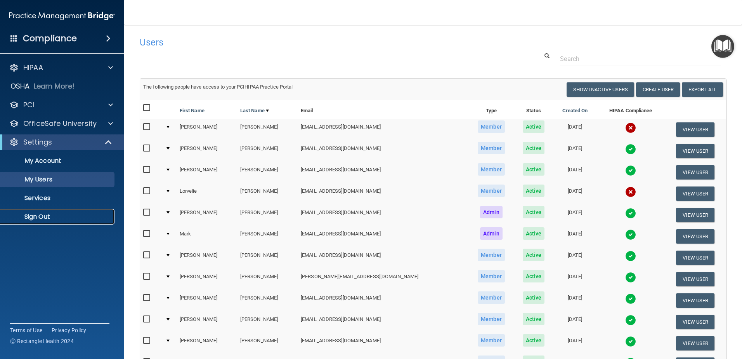
click at [47, 218] on p "Sign Out" at bounding box center [58, 217] width 106 height 8
click at [140, 218] on table "First Name Last Name Email Type Status Created On HIPAA Compliance [PERSON_NAME…" at bounding box center [433, 237] width 586 height 274
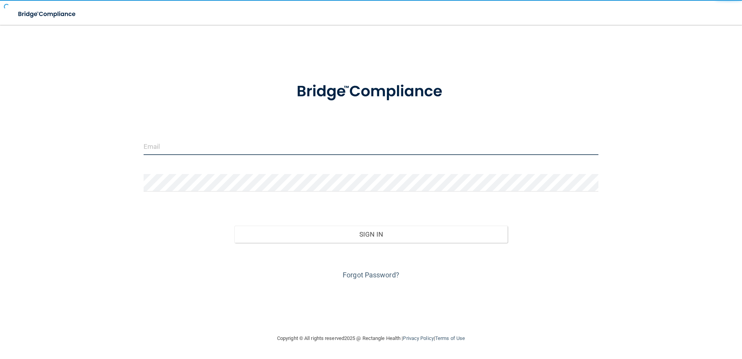
type input "[EMAIL_ADDRESS][DOMAIN_NAME]"
